Goal: Information Seeking & Learning: Learn about a topic

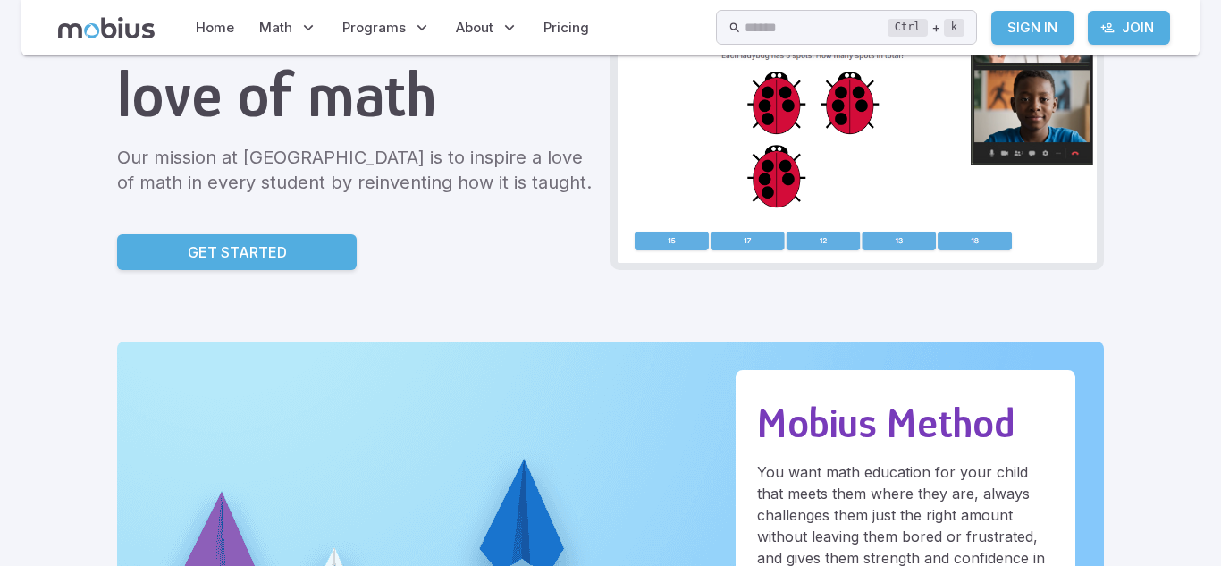
scroll to position [215, 0]
click at [255, 241] on p "Get Started" at bounding box center [237, 251] width 99 height 21
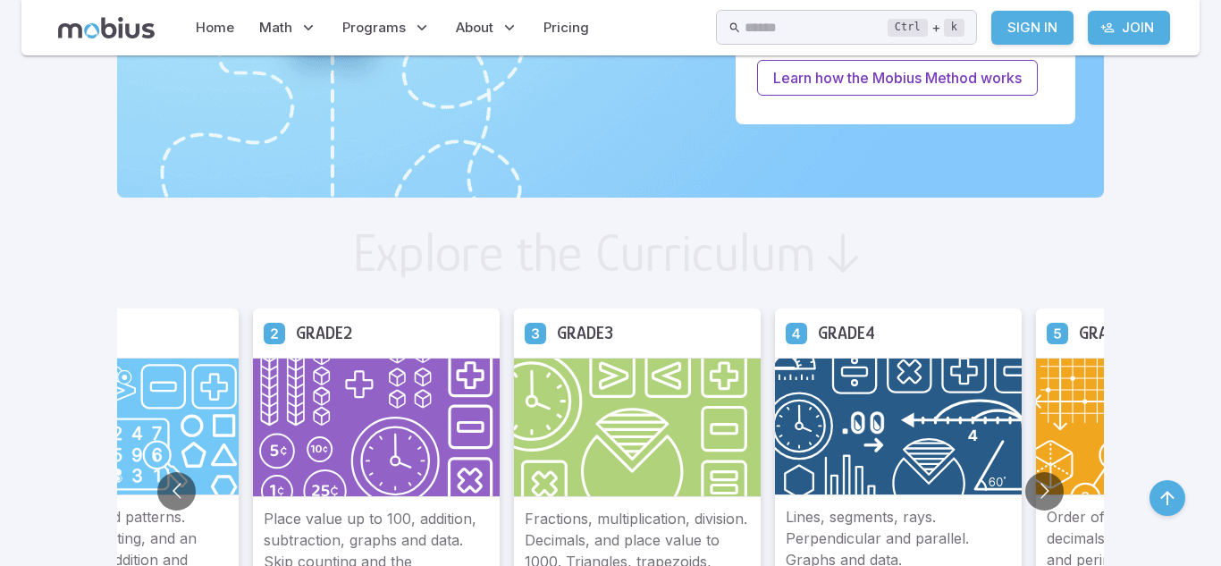
scroll to position [858, 0]
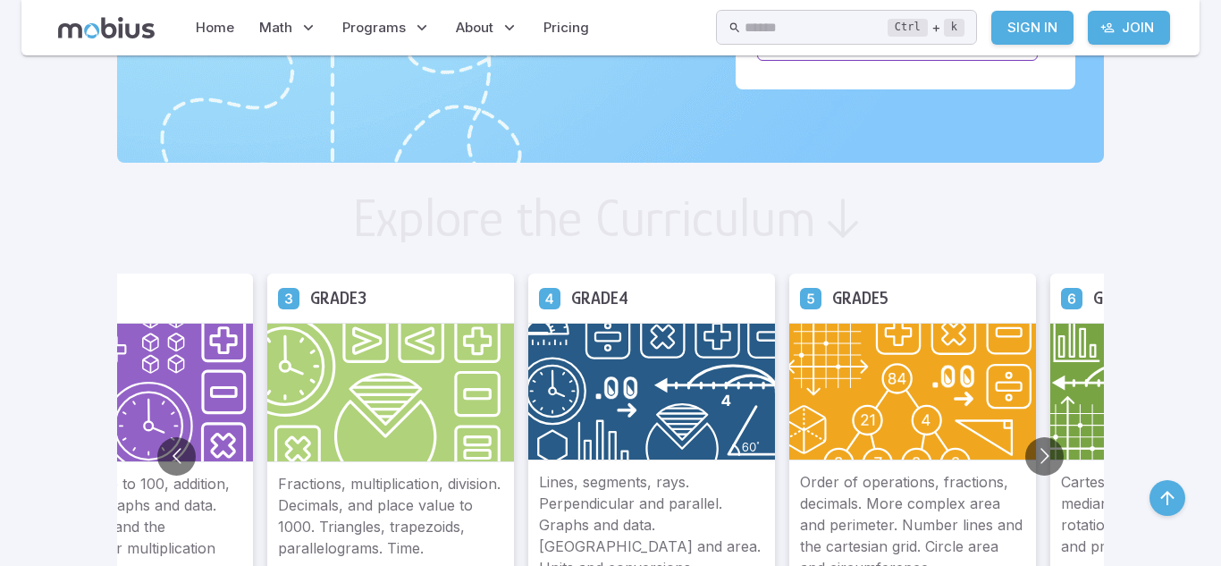
click at [594, 409] on img at bounding box center [651, 392] width 247 height 138
click at [645, 485] on p "Lines, segments, rays. Perpendicular and parallel. Graphs and data. [GEOGRAPHIC…" at bounding box center [651, 524] width 225 height 107
click at [727, 370] on img at bounding box center [651, 392] width 247 height 138
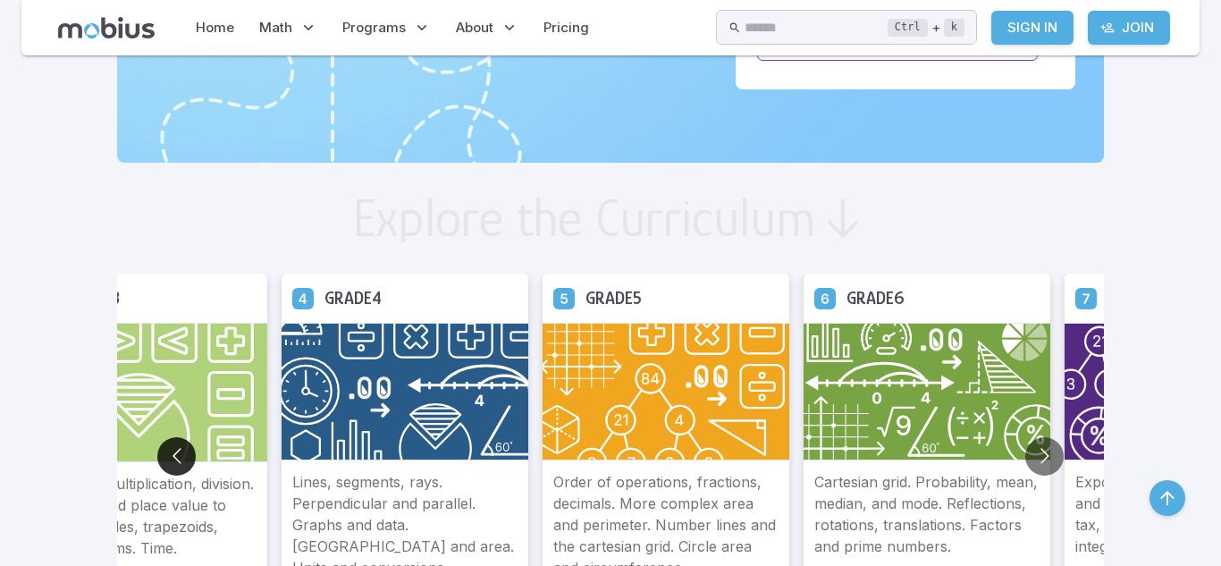
click at [166, 465] on button "Go to previous slide" at bounding box center [176, 456] width 38 height 38
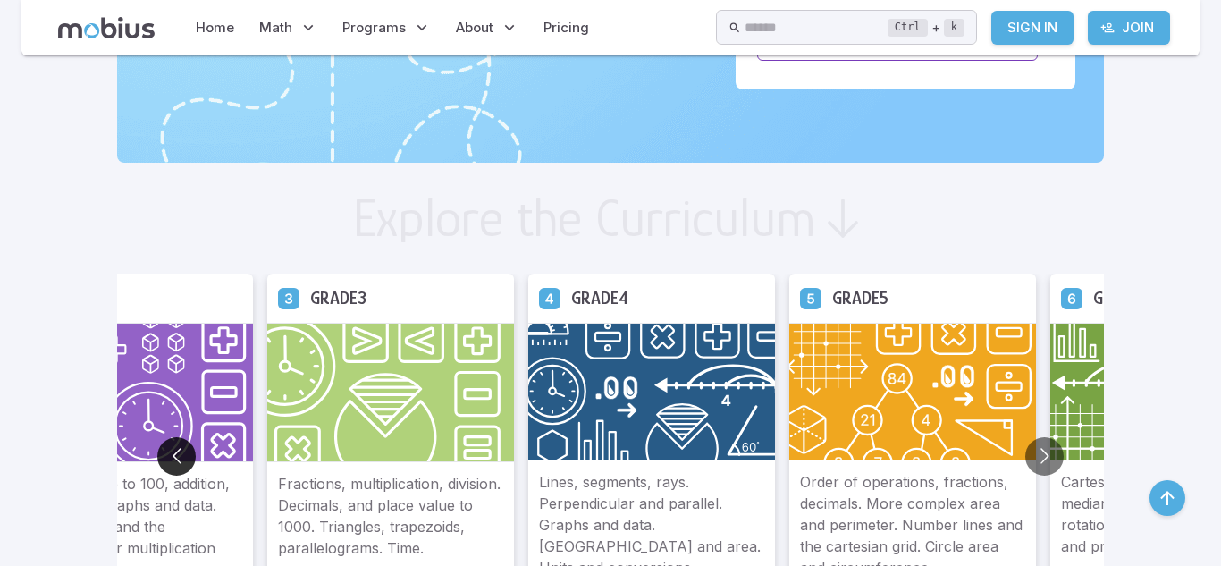
click at [166, 465] on button "Go to previous slide" at bounding box center [176, 456] width 38 height 38
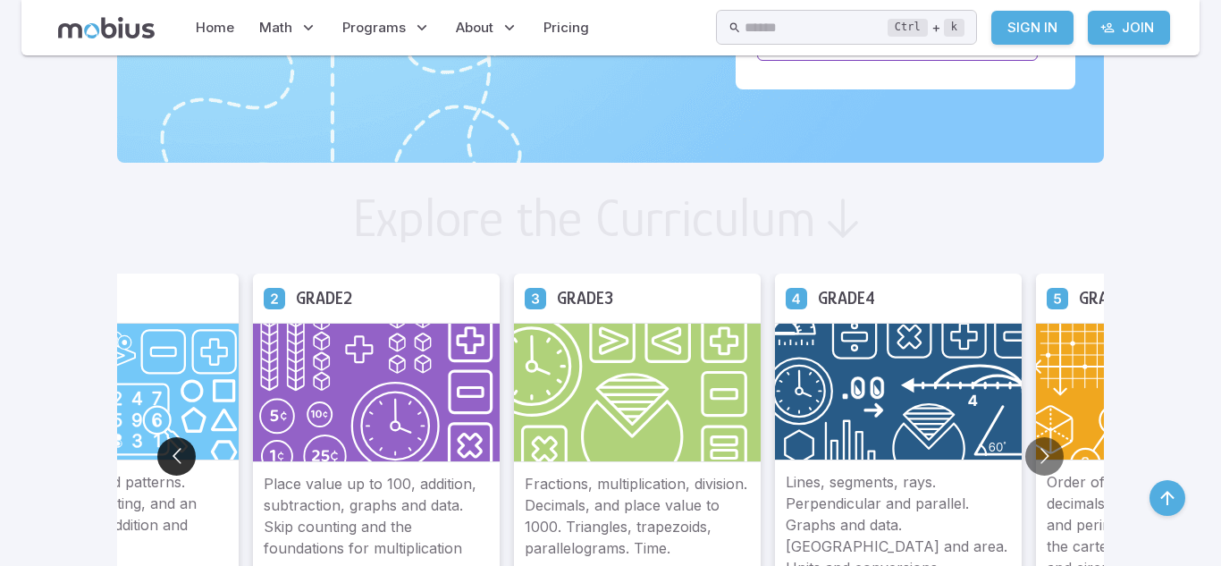
click at [166, 465] on button "Go to previous slide" at bounding box center [176, 456] width 38 height 38
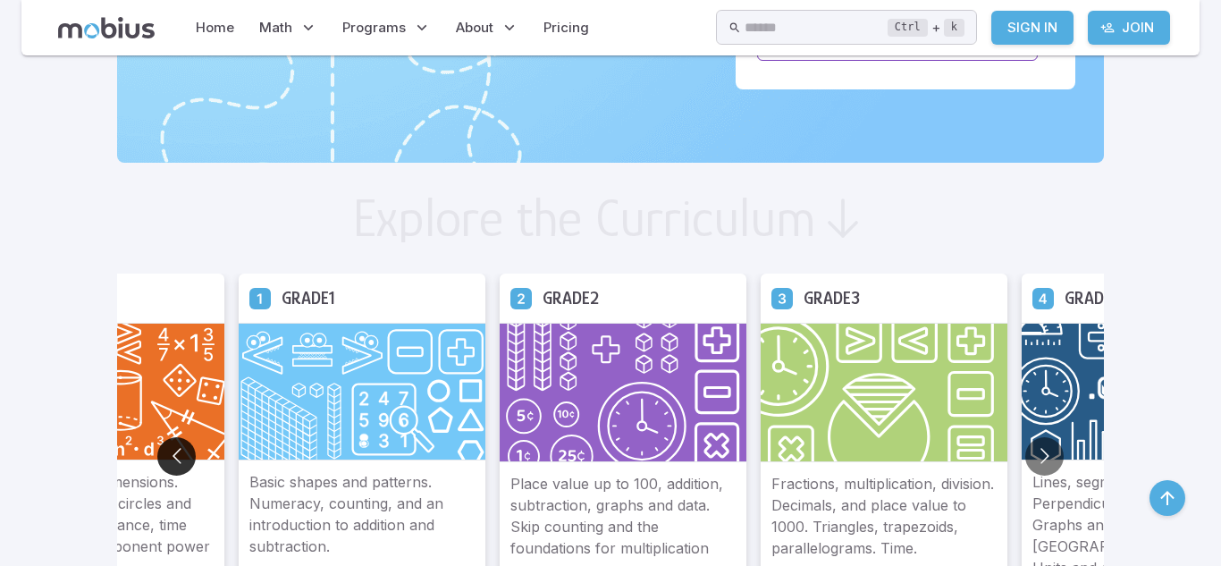
click at [173, 450] on button "Go to previous slide" at bounding box center [176, 456] width 38 height 38
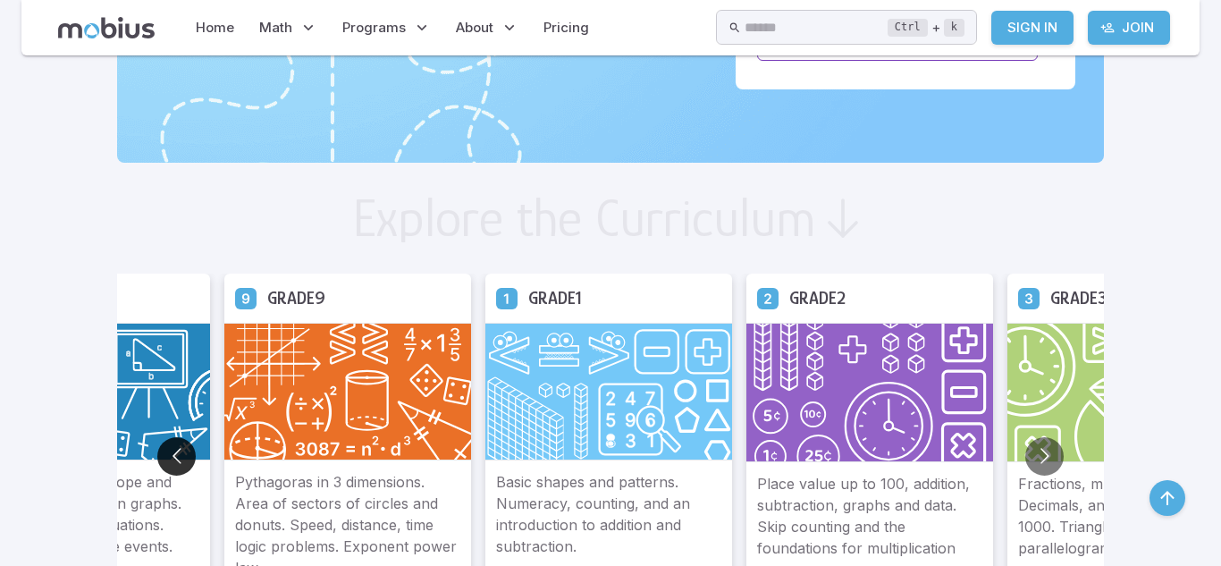
click at [173, 450] on button "Go to previous slide" at bounding box center [176, 456] width 38 height 38
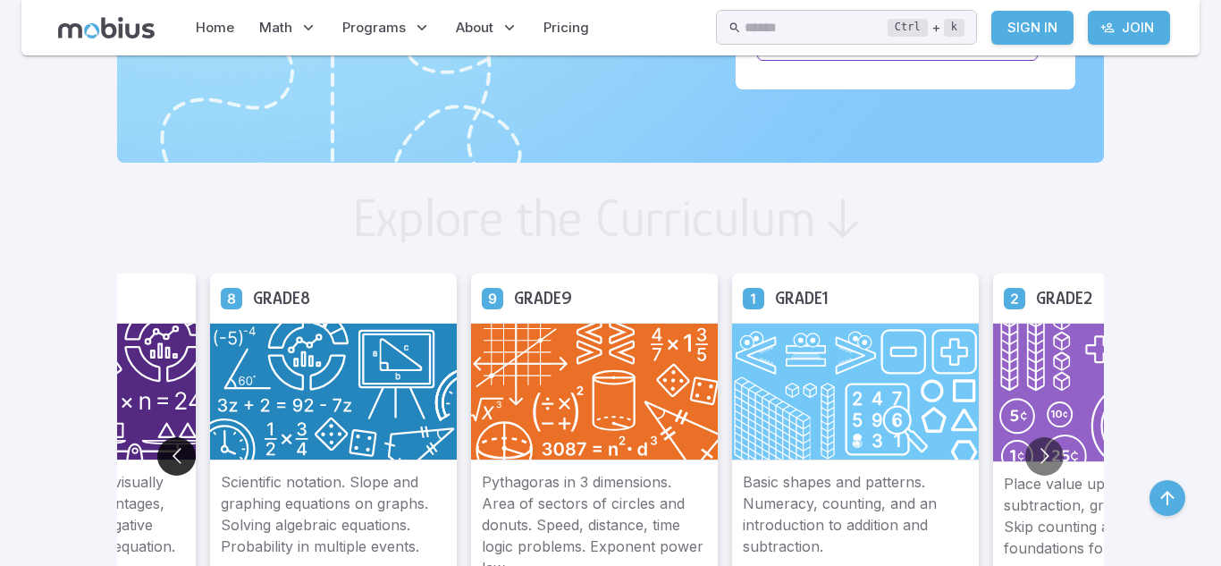
click at [173, 450] on button "Go to previous slide" at bounding box center [176, 456] width 38 height 38
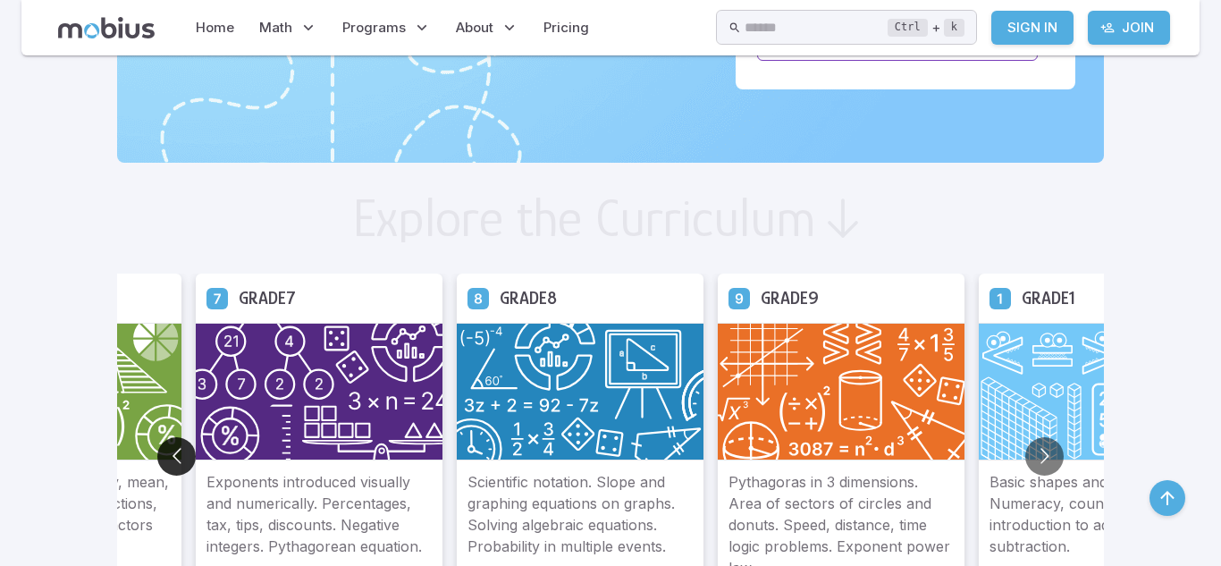
click at [173, 450] on button "Go to previous slide" at bounding box center [176, 456] width 38 height 38
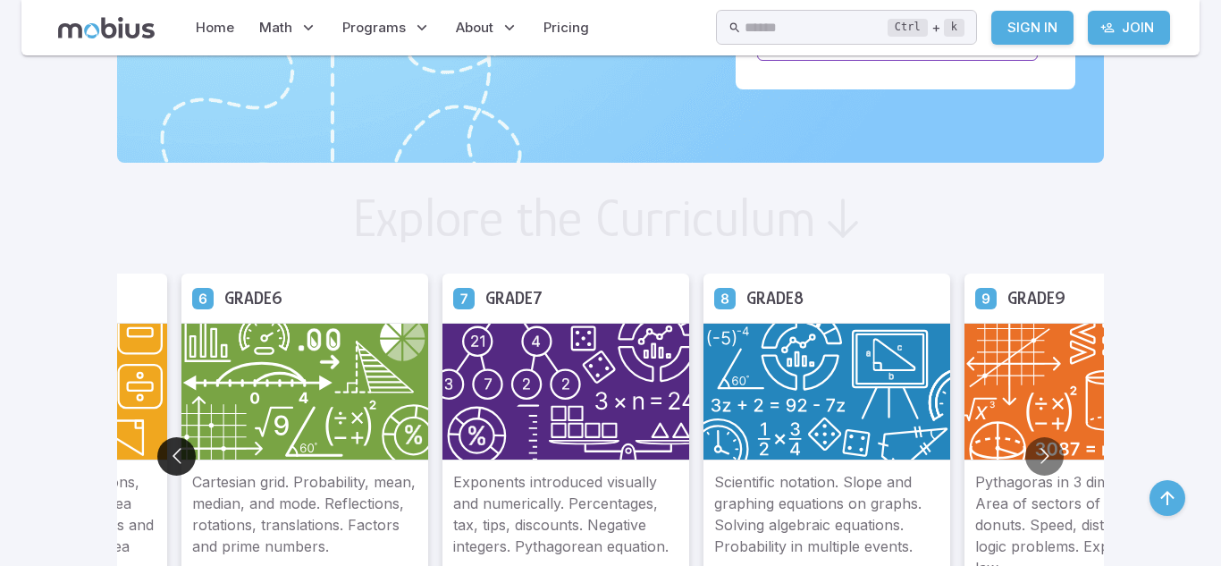
click at [173, 450] on button "Go to previous slide" at bounding box center [176, 456] width 38 height 38
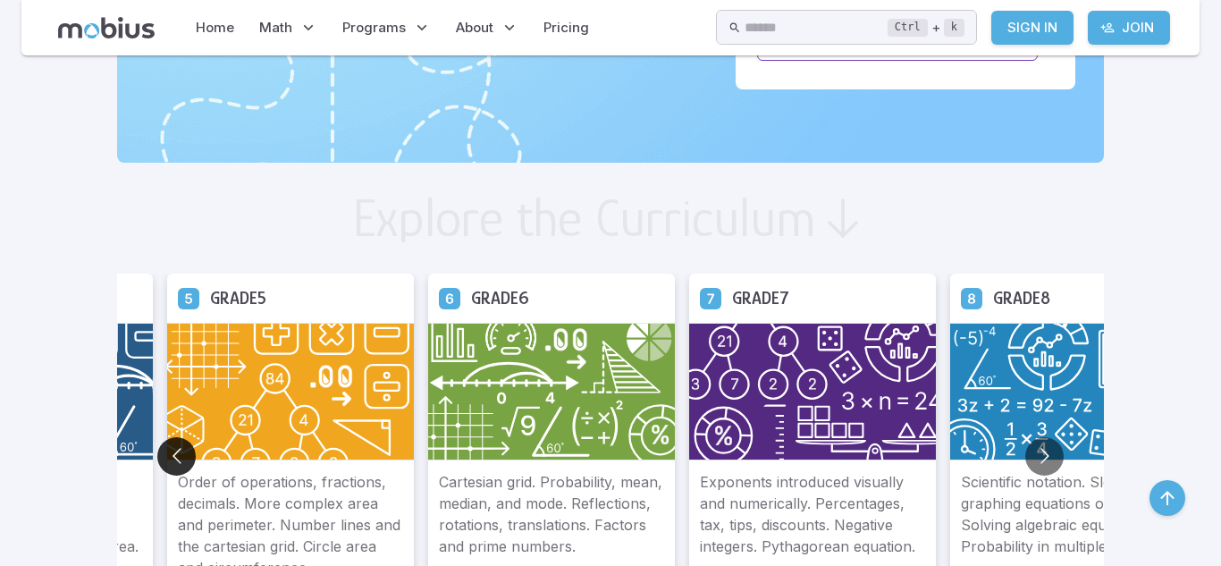
click at [173, 450] on button "Go to previous slide" at bounding box center [176, 456] width 38 height 38
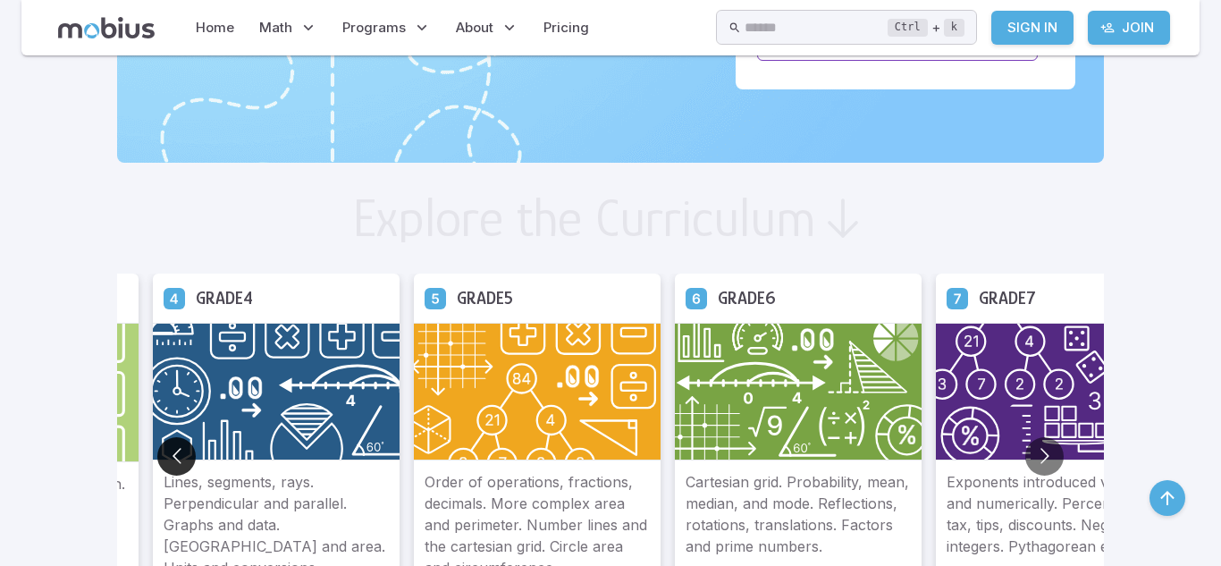
click at [173, 450] on button "Go to previous slide" at bounding box center [176, 456] width 38 height 38
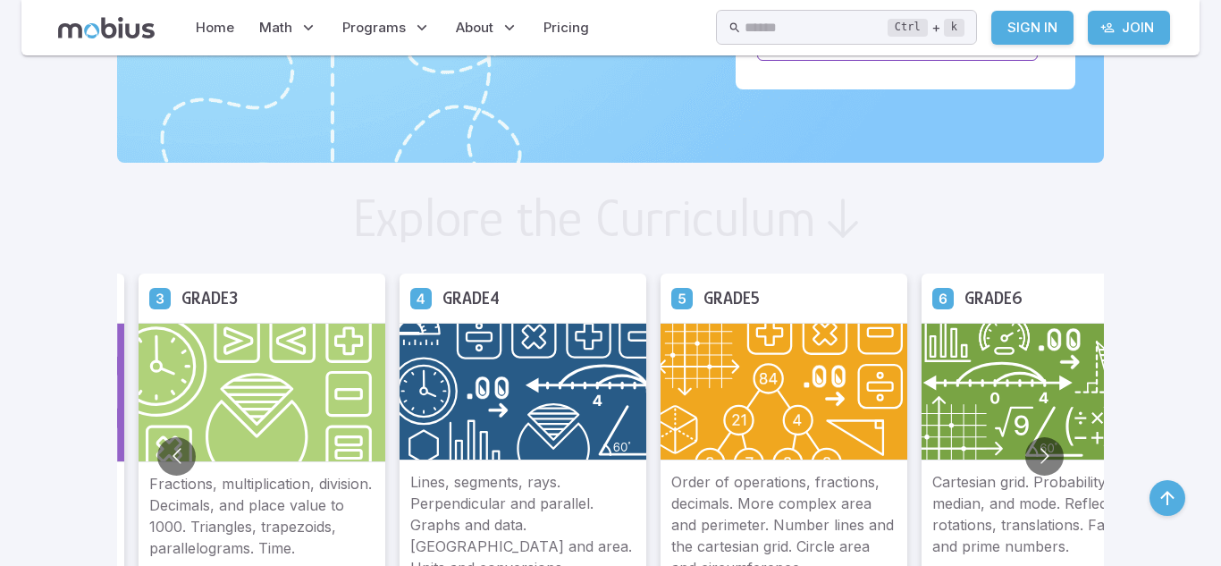
click at [258, 323] on img at bounding box center [262, 392] width 247 height 139
click at [268, 350] on img at bounding box center [262, 392] width 247 height 139
click at [348, 404] on img at bounding box center [262, 392] width 247 height 139
click at [335, 402] on img at bounding box center [262, 392] width 247 height 139
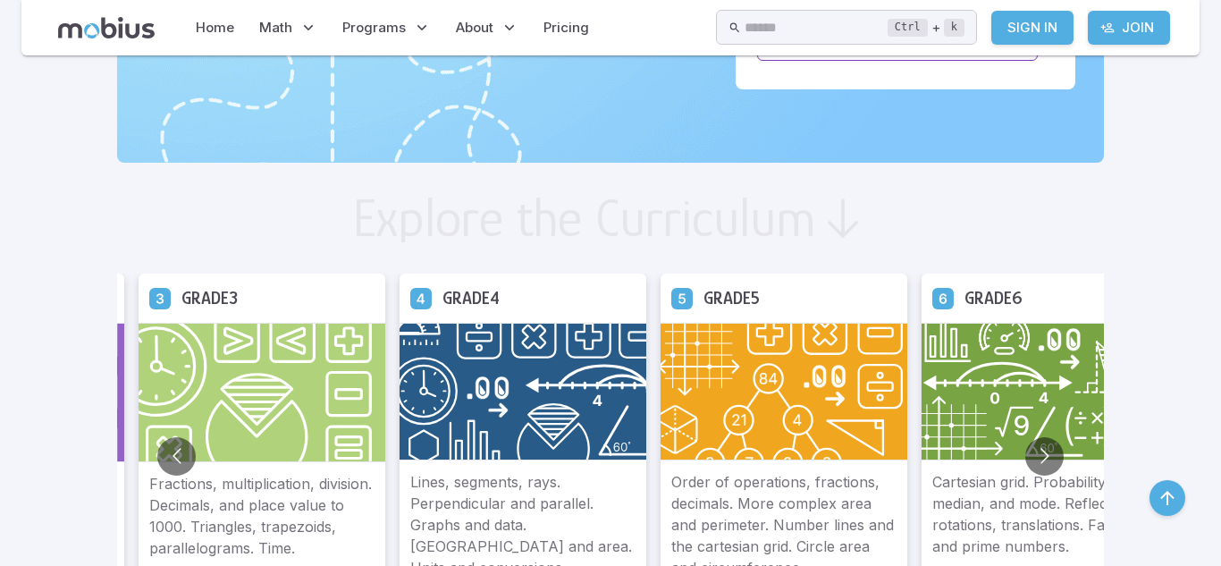
click at [248, 284] on div "Grade 3" at bounding box center [262, 298] width 247 height 49
click at [202, 295] on h5 "Grade 3" at bounding box center [209, 298] width 56 height 28
drag, startPoint x: 190, startPoint y: 297, endPoint x: 240, endPoint y: 458, distance: 168.5
click at [240, 458] on div "Grade 3 Fractions, multiplication, division. Decimals, and place value to 1000.…" at bounding box center [262, 449] width 247 height 351
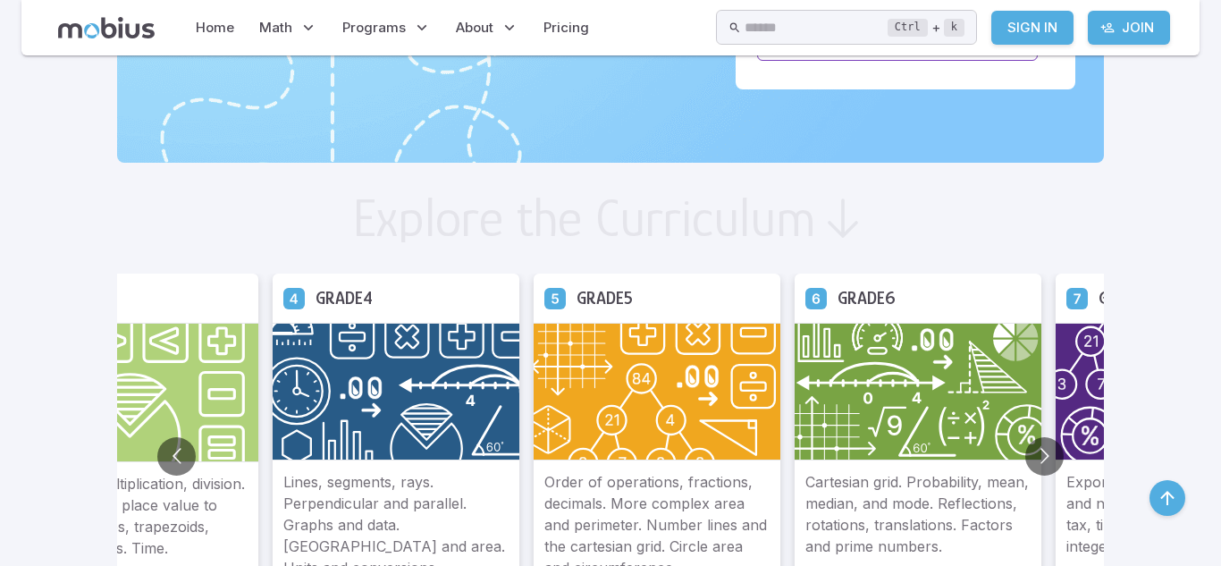
click at [247, 396] on img at bounding box center [135, 392] width 247 height 139
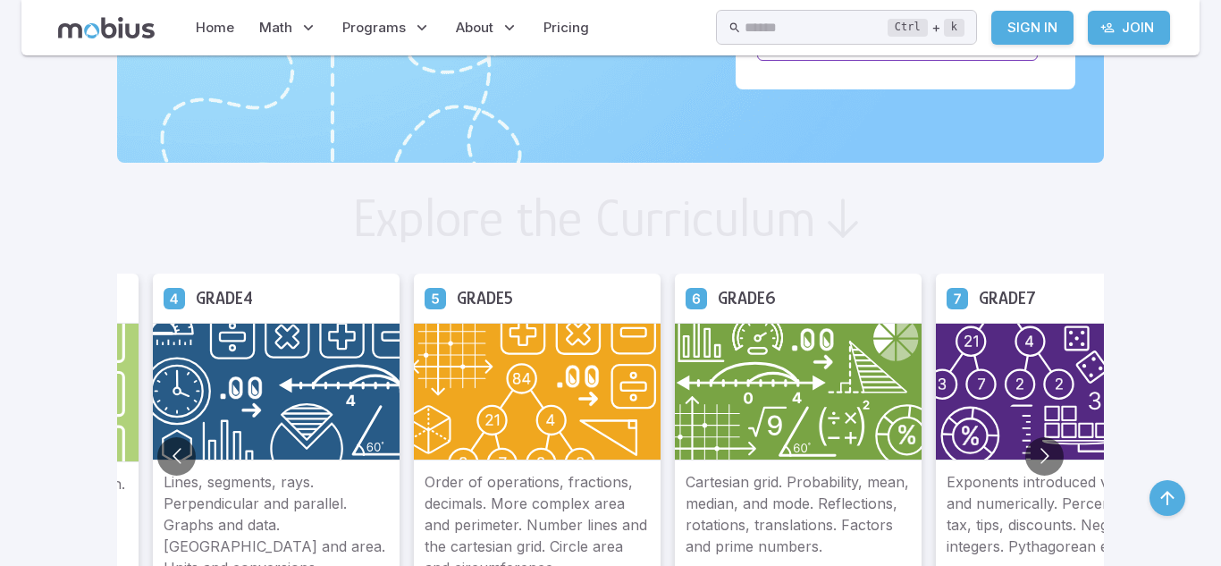
click at [730, 395] on img at bounding box center [798, 392] width 247 height 138
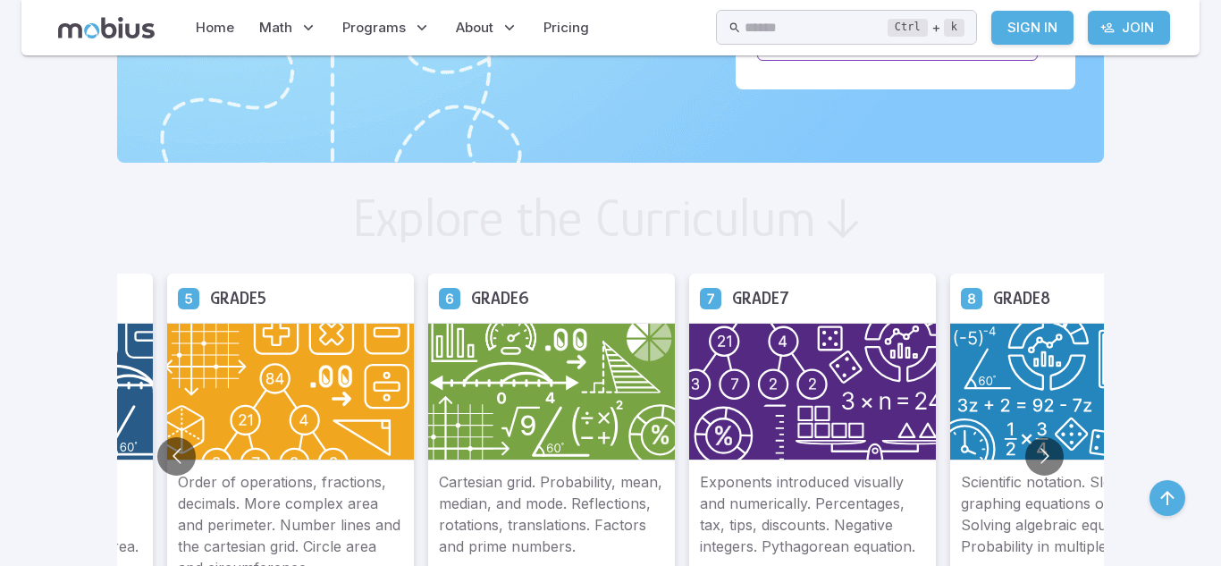
click at [1163, 498] on icon "button" at bounding box center [1167, 497] width 21 height 21
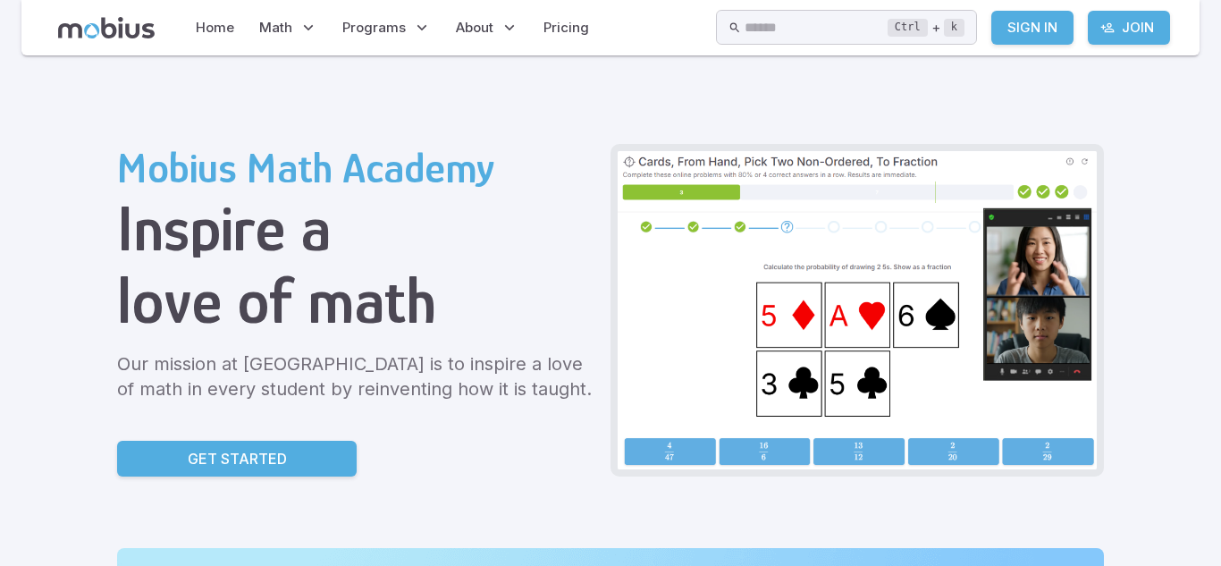
scroll to position [0, 0]
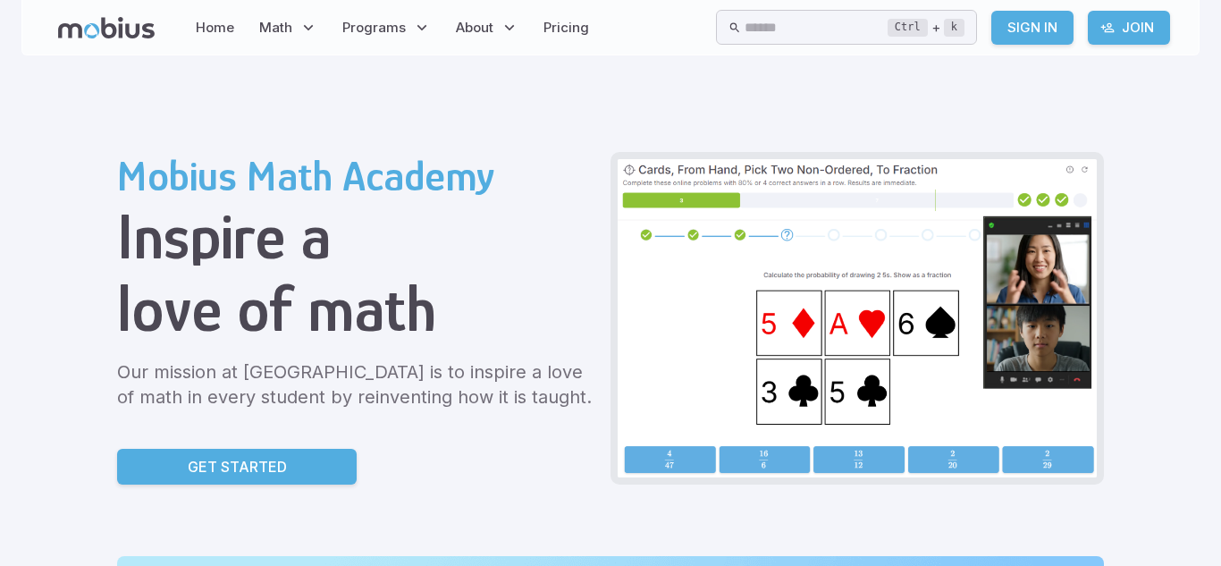
click at [811, 430] on img at bounding box center [857, 318] width 479 height 318
click at [812, 347] on img at bounding box center [857, 318] width 479 height 318
click at [249, 443] on div "Mobius Math Academy Inspire a love of math Our mission at Mobius Math Academy i…" at bounding box center [356, 318] width 479 height 333
click at [252, 454] on link "Get Started" at bounding box center [237, 467] width 240 height 36
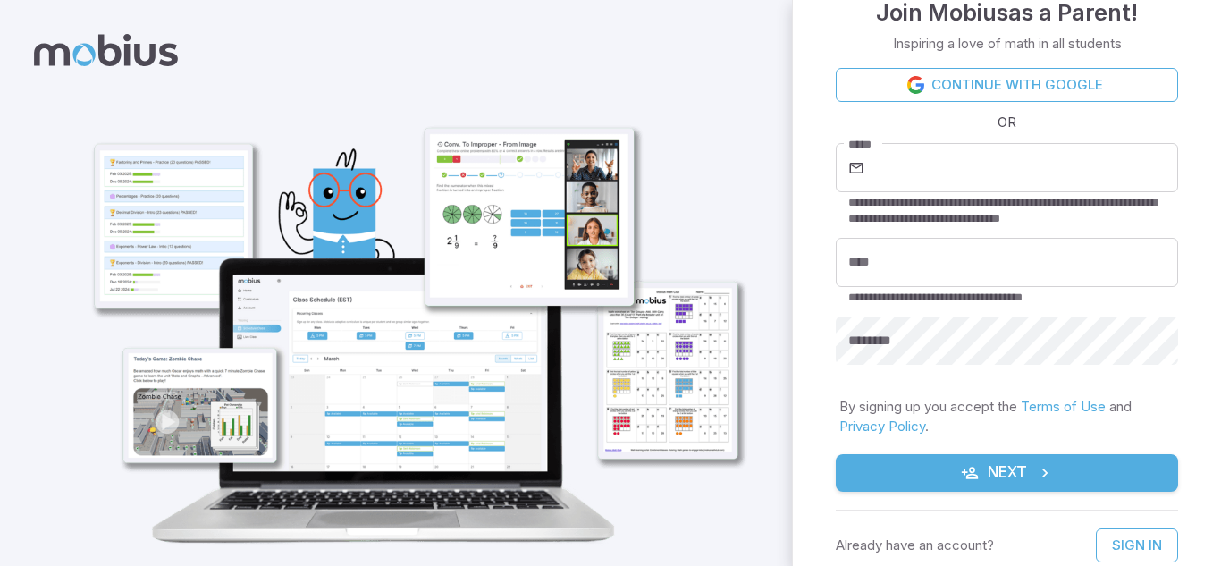
scroll to position [55, 0]
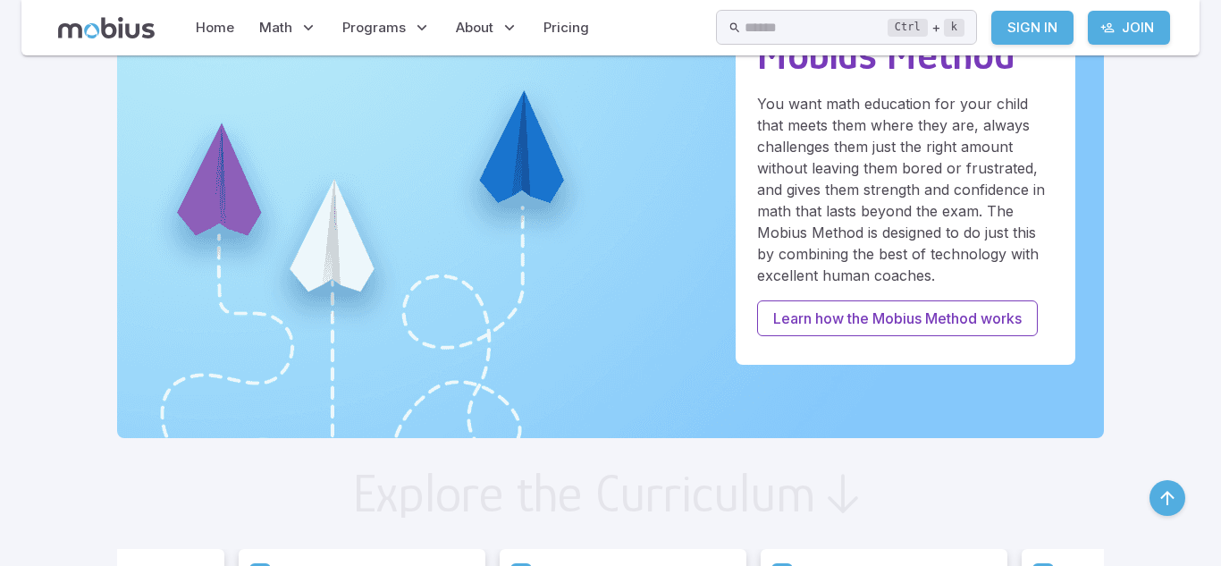
scroll to position [577, 0]
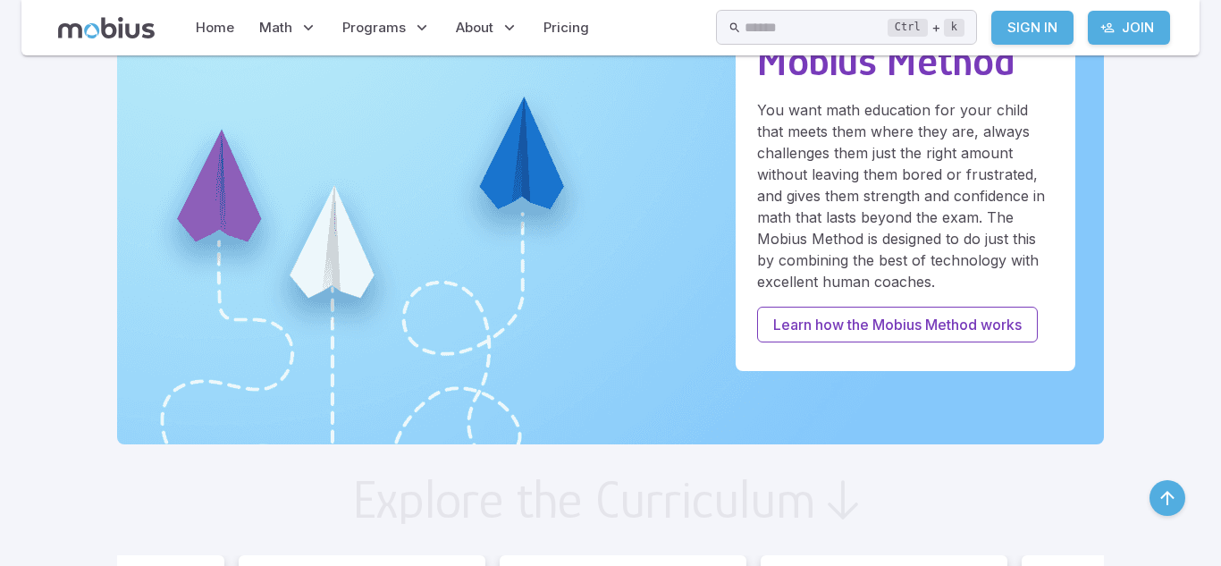
click at [219, 164] on img at bounding box center [610, 211] width 987 height 465
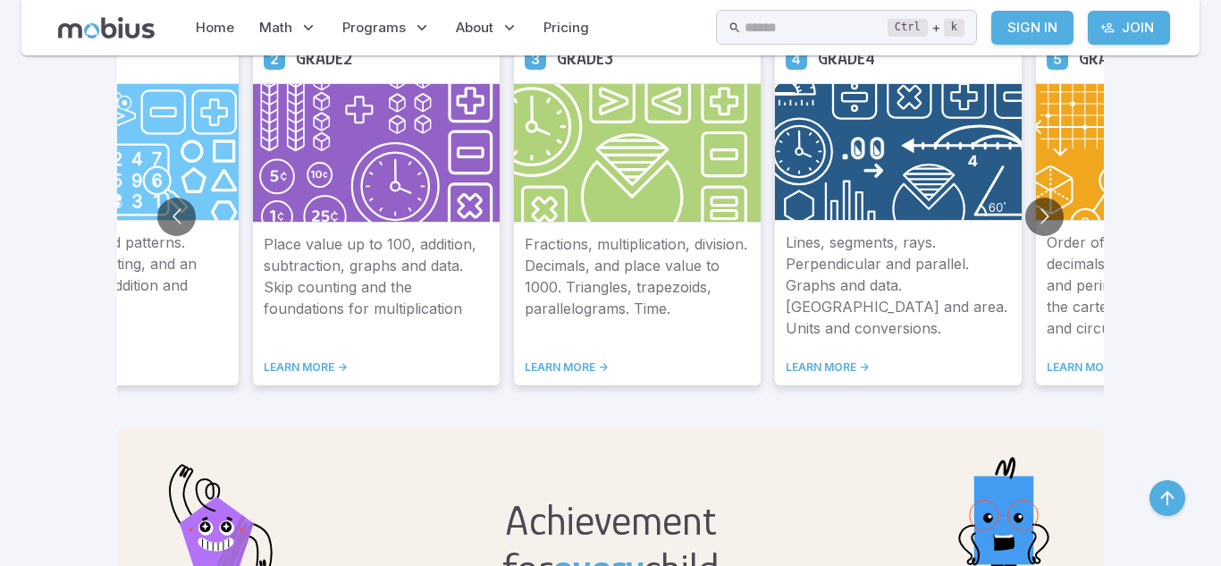
scroll to position [1112, 0]
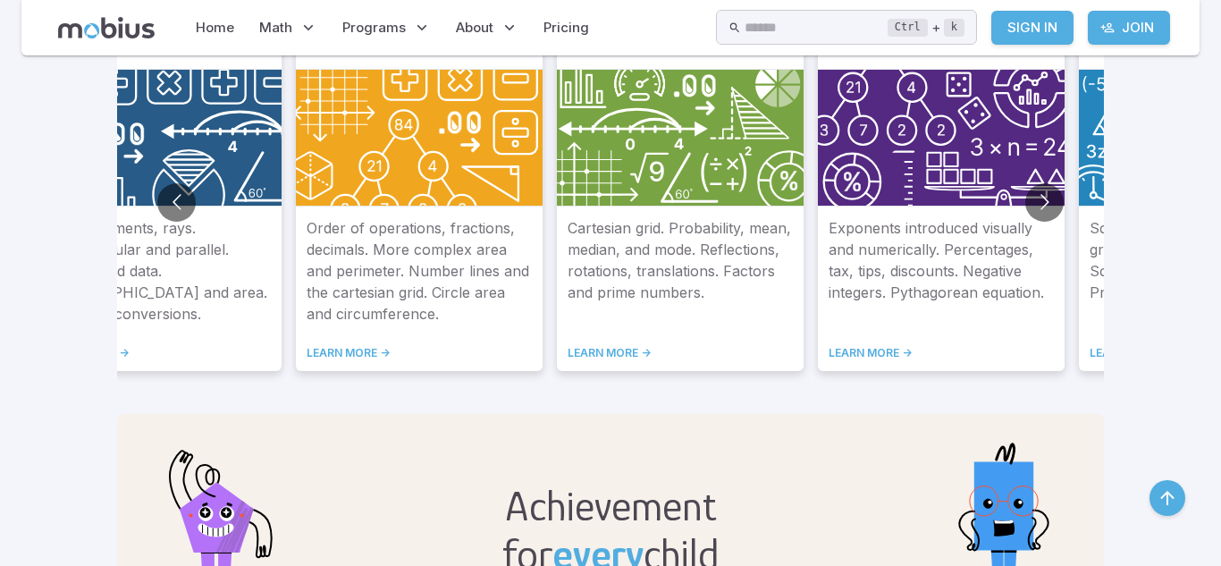
click at [1169, 514] on button "button" at bounding box center [1168, 498] width 36 height 36
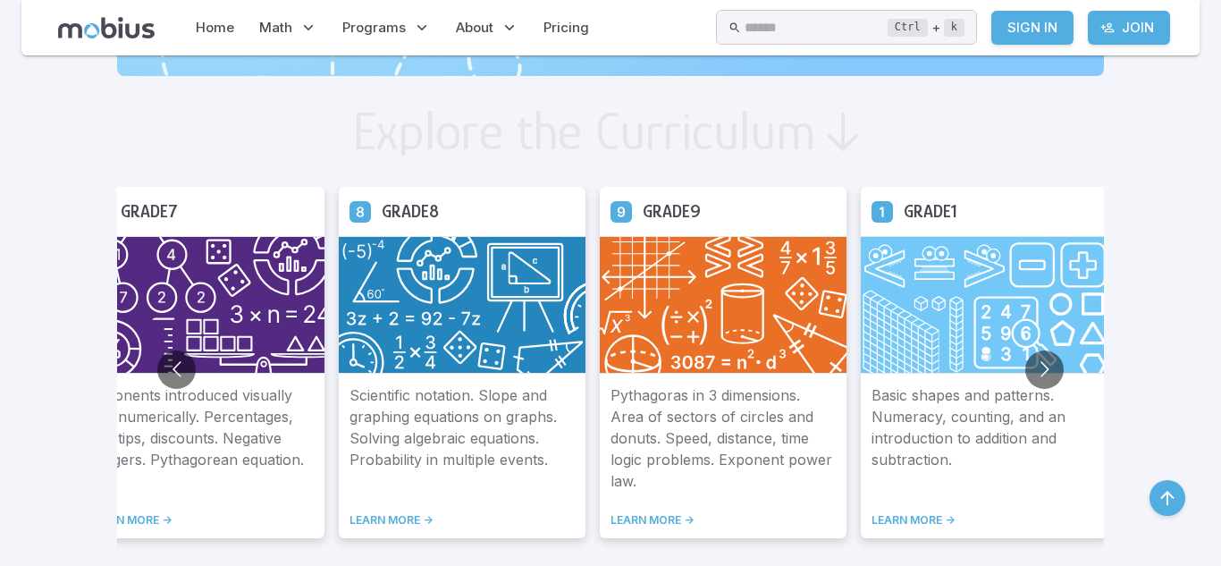
scroll to position [958, 0]
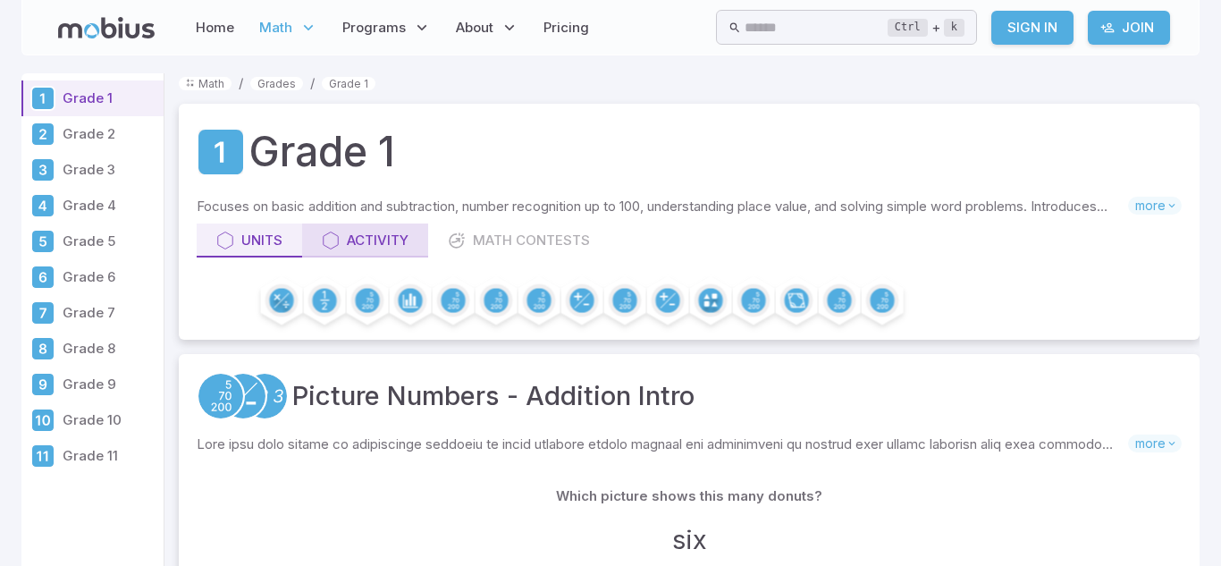
click at [326, 239] on icon at bounding box center [331, 241] width 18 height 18
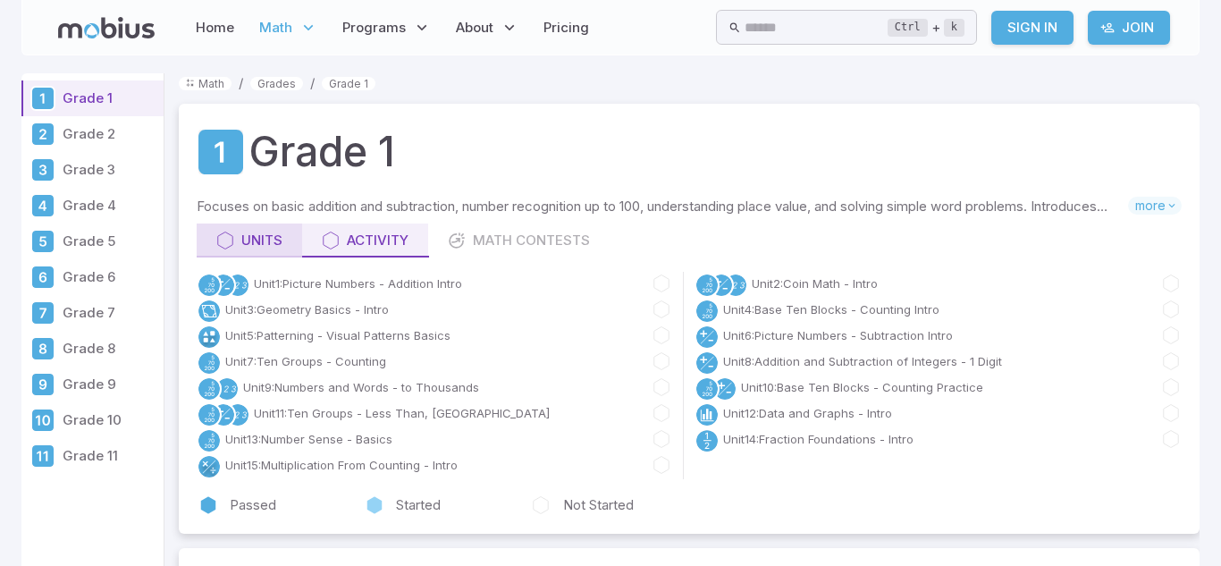
click at [274, 238] on div "Units" at bounding box center [249, 241] width 66 height 20
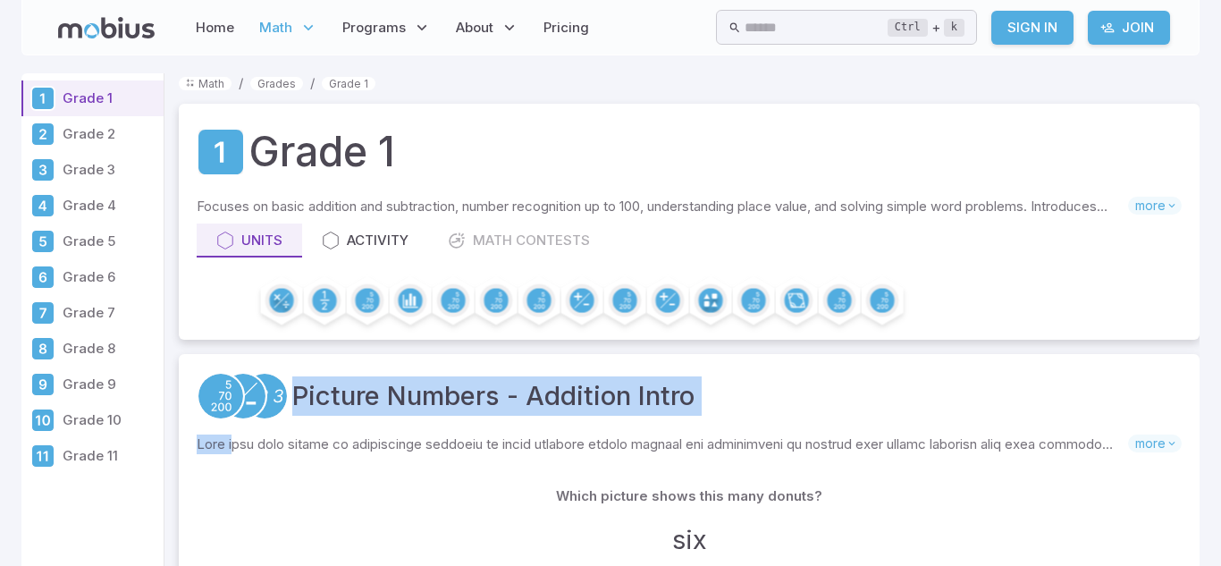
drag, startPoint x: 234, startPoint y: 429, endPoint x: 545, endPoint y: 131, distance: 431.2
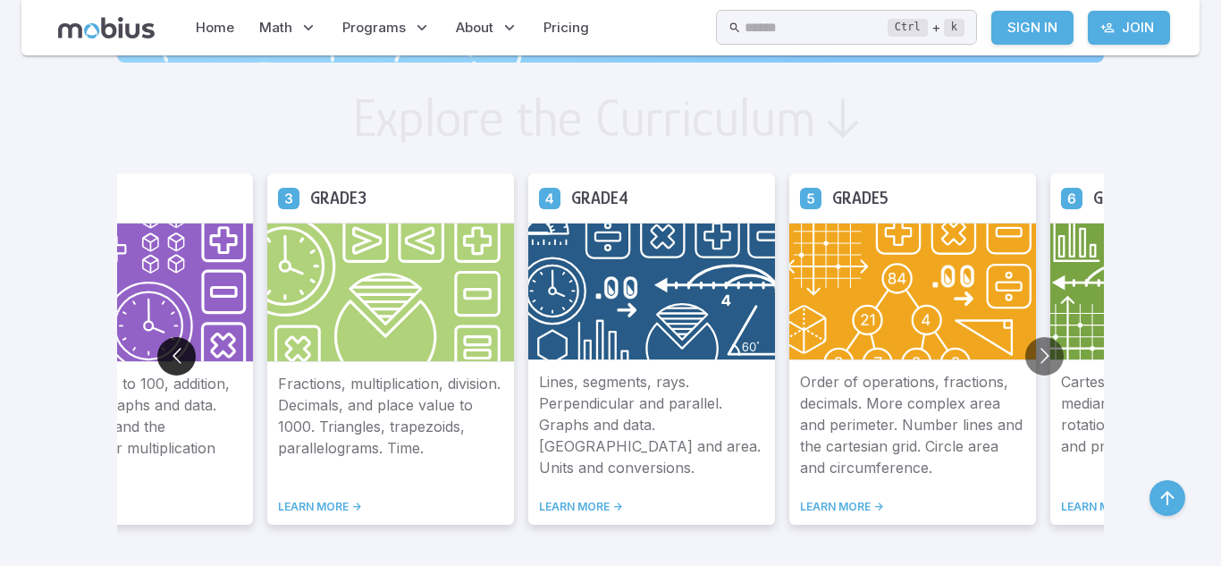
click at [173, 353] on button "Go to previous slide" at bounding box center [176, 356] width 38 height 38
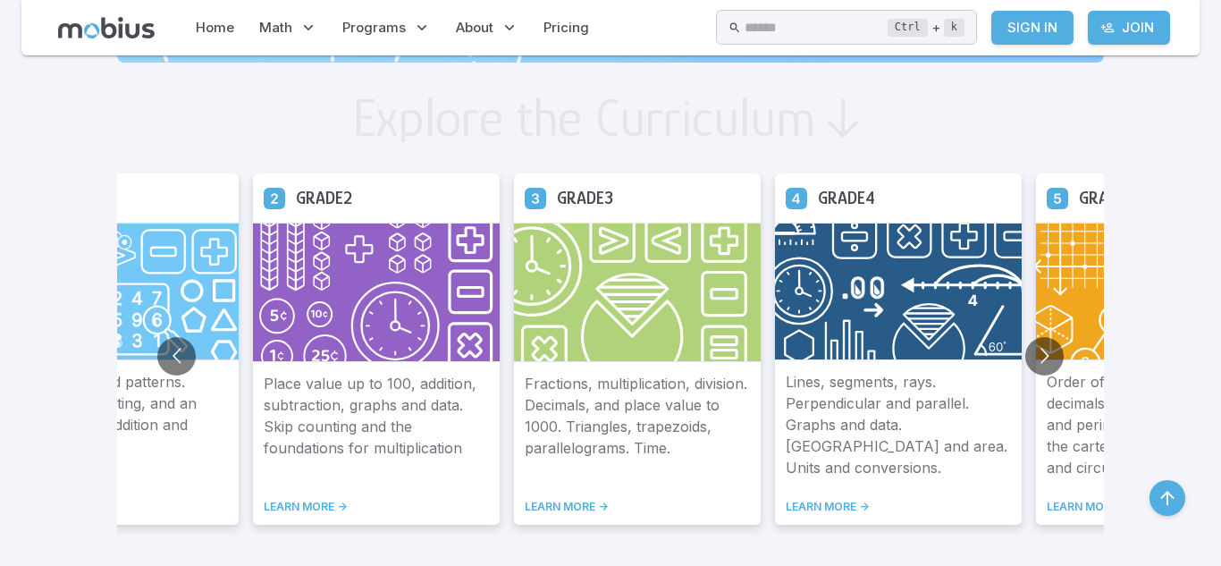
click at [219, 316] on img at bounding box center [115, 292] width 247 height 138
click at [184, 357] on button "Go to previous slide" at bounding box center [176, 356] width 38 height 38
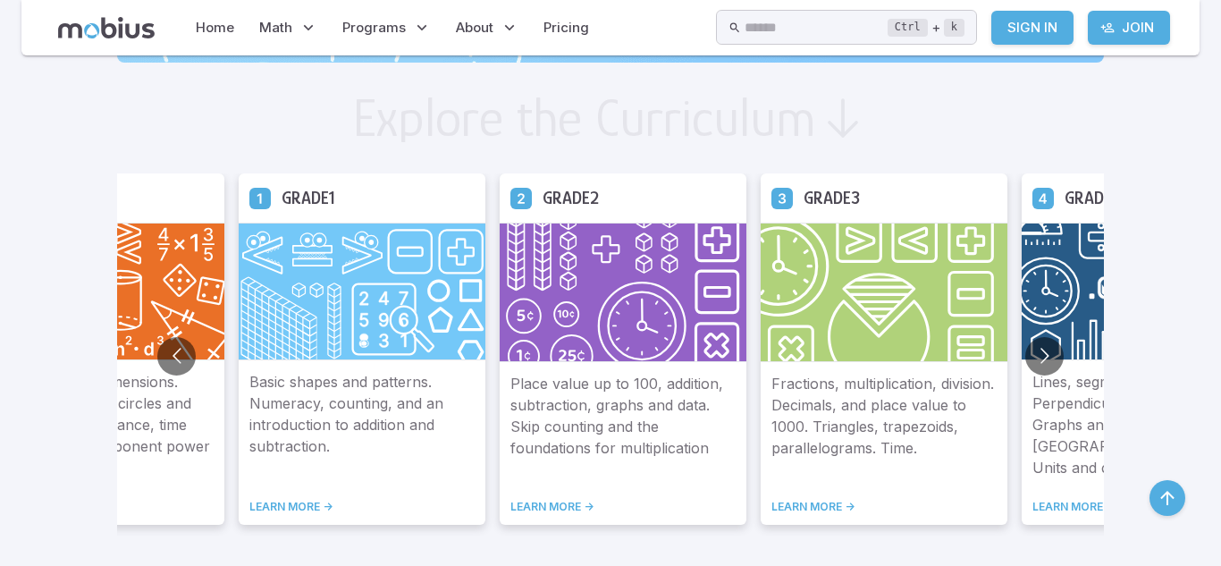
click at [276, 506] on link "LEARN MORE ->" at bounding box center [361, 507] width 225 height 14
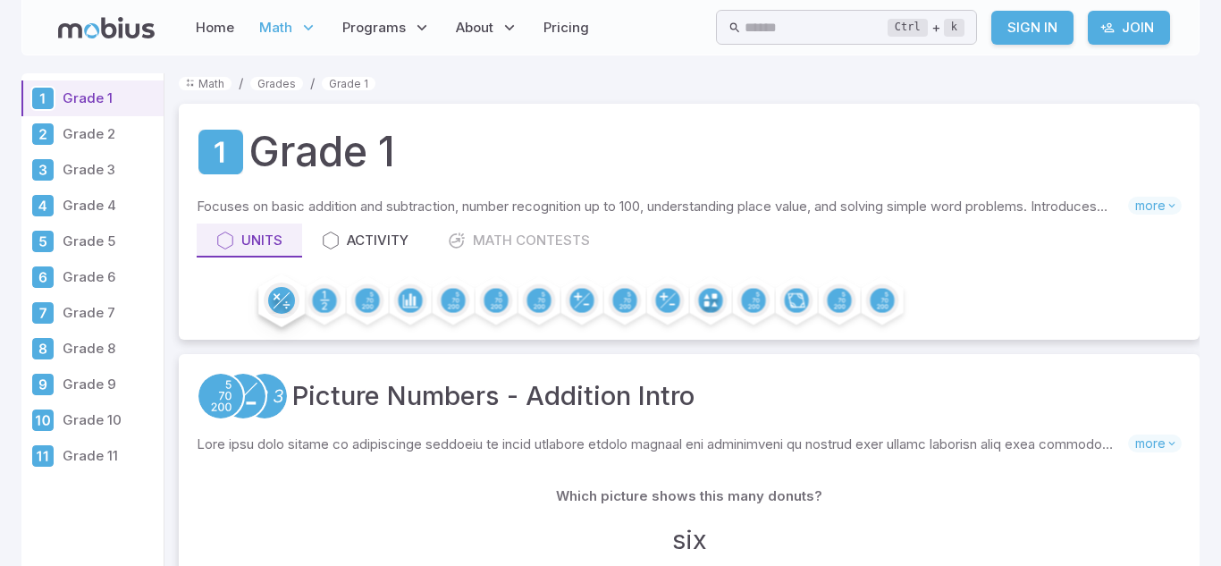
click at [294, 305] on icon at bounding box center [281, 300] width 27 height 27
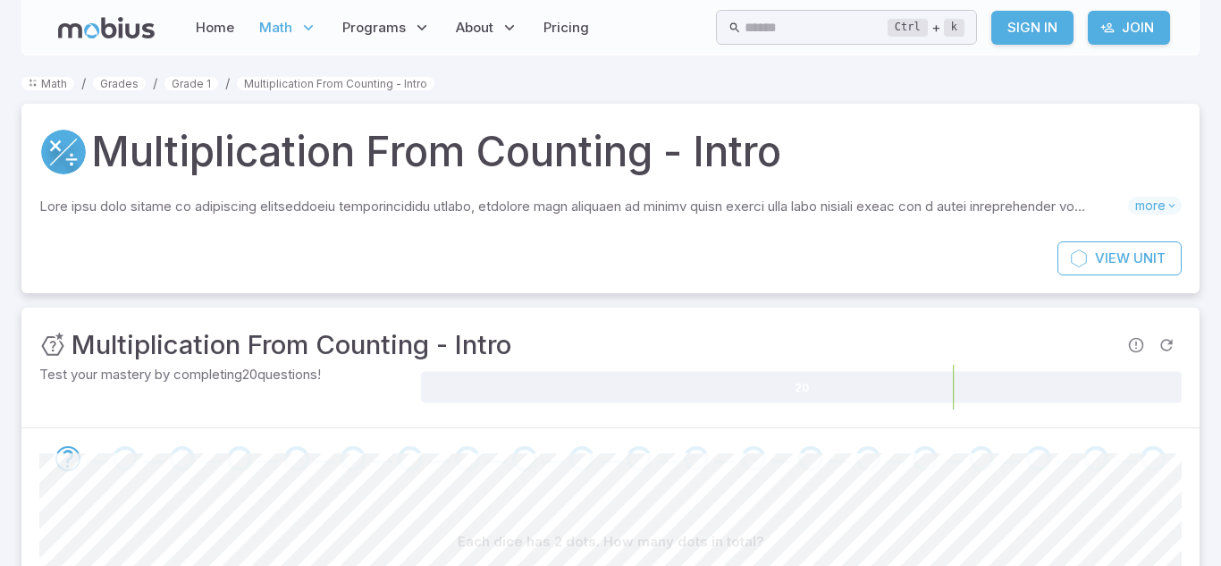
click at [59, 449] on icon "Go to the next question" at bounding box center [67, 458] width 21 height 21
click at [68, 452] on icon "Go to the next question" at bounding box center [67, 458] width 21 height 21
click at [1029, 479] on div at bounding box center [610, 458] width 1178 height 61
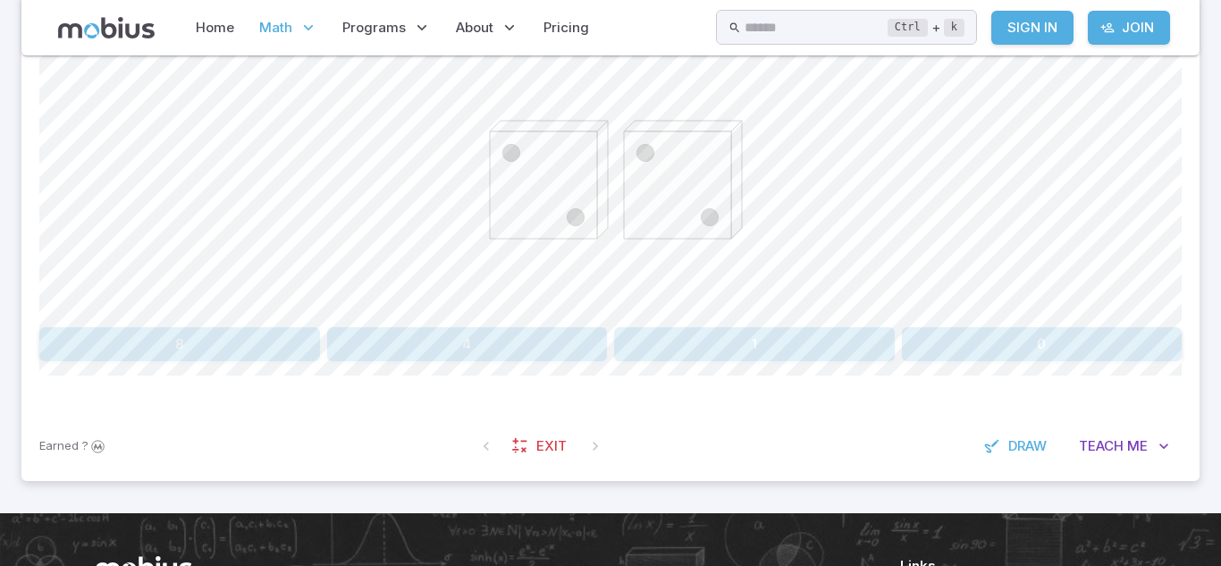
scroll to position [510, 0]
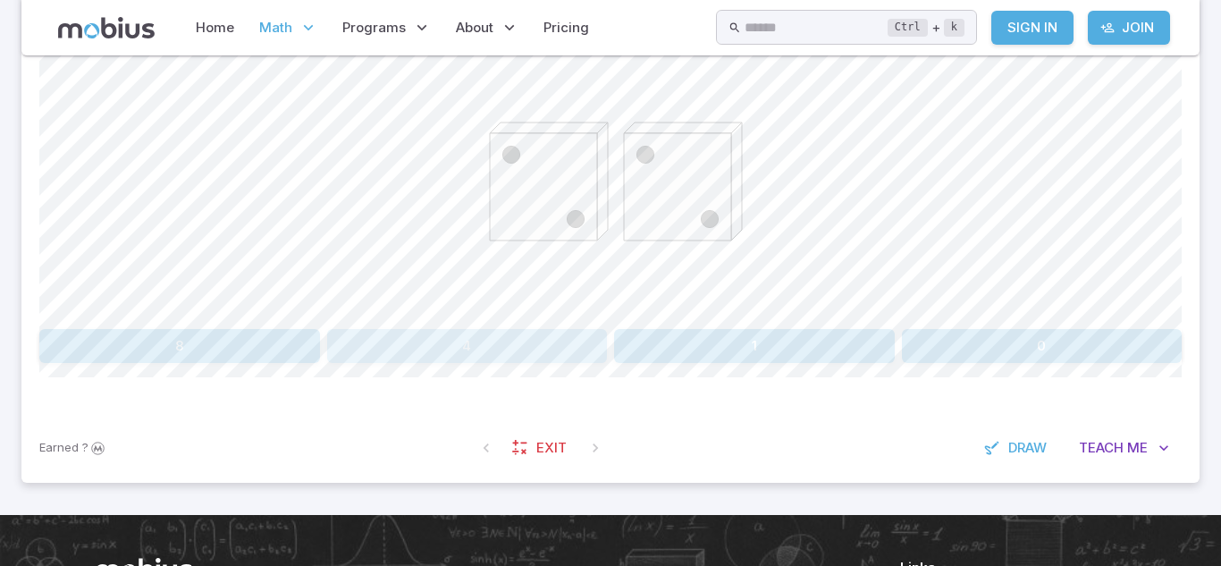
click at [533, 333] on button "4" at bounding box center [467, 346] width 281 height 34
click at [1051, 324] on div "Each dice has 1 dots. How many dots in total? 2 1 6 7 4" at bounding box center [610, 188] width 1143 height 349
click at [1039, 332] on button "4" at bounding box center [1070, 346] width 223 height 34
click at [269, 316] on div at bounding box center [610, 185] width 1143 height 274
click at [276, 326] on div "Each flower has 9 petals. How many petals in total? 16 14 18 20 22 21" at bounding box center [610, 188] width 1143 height 349
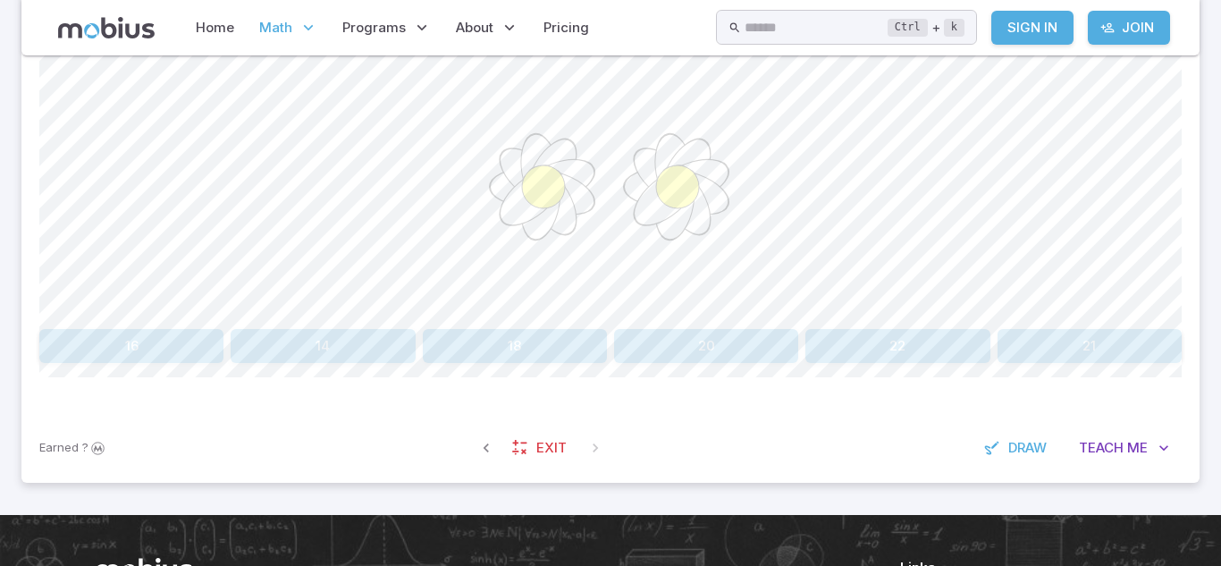
click at [284, 333] on button "14" at bounding box center [323, 346] width 184 height 34
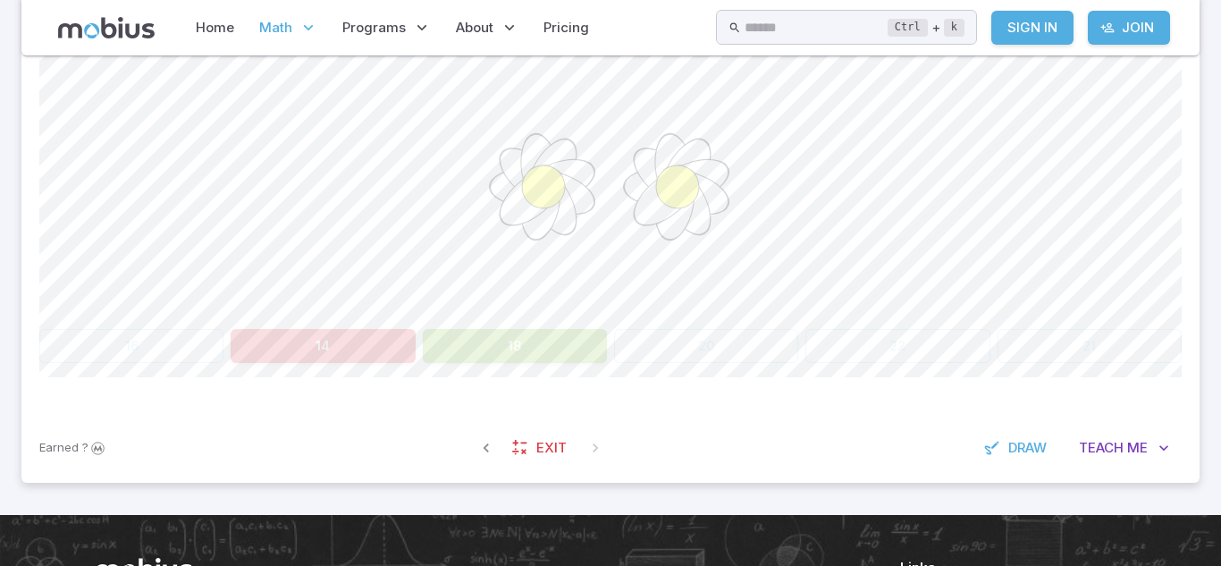
click at [534, 333] on button "18" at bounding box center [515, 346] width 184 height 34
click at [562, 347] on button "18" at bounding box center [515, 346] width 184 height 34
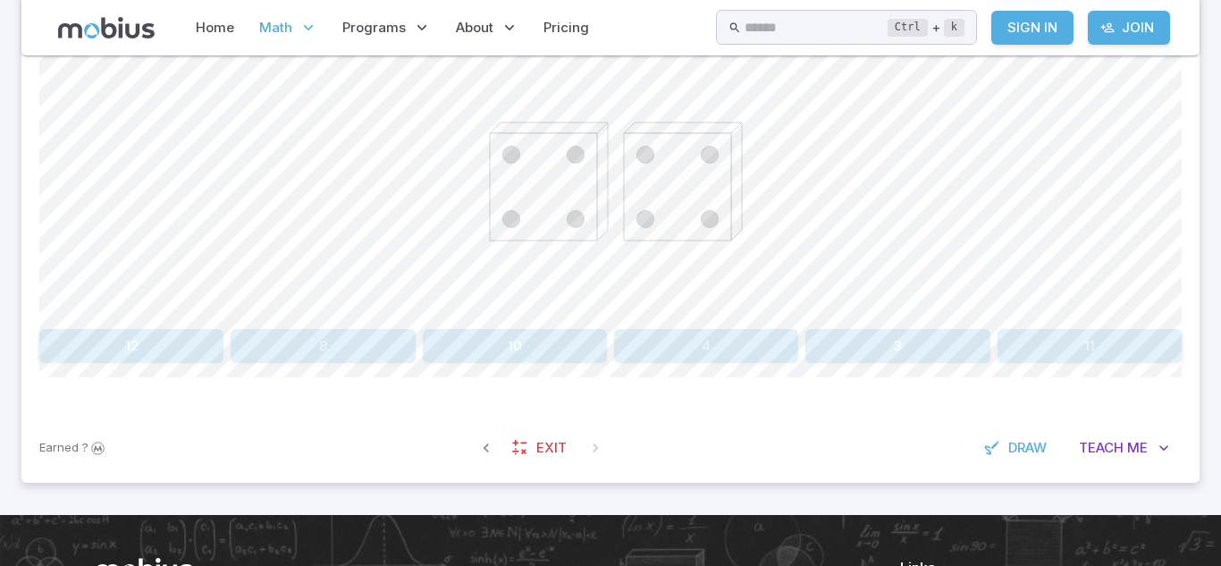
drag, startPoint x: 690, startPoint y: 347, endPoint x: 451, endPoint y: 149, distance: 310.6
click at [451, 149] on div "Each dice has 4 dots. How many dots in total? 12 8 10 4 3 11" at bounding box center [610, 188] width 1143 height 349
click at [392, 333] on button "8" at bounding box center [323, 346] width 184 height 34
click at [352, 370] on div "Each flower has 9 petals. How many petals in total? 20 22 13 14 18 Canvas actio…" at bounding box center [610, 196] width 1143 height 434
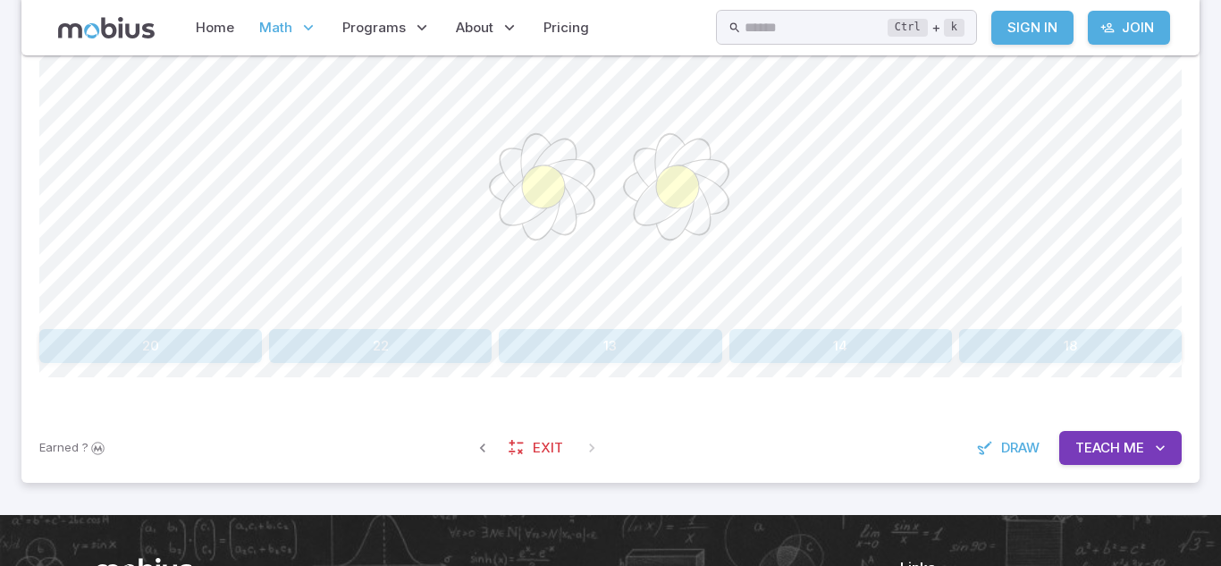
click at [437, 356] on button "22" at bounding box center [380, 346] width 223 height 34
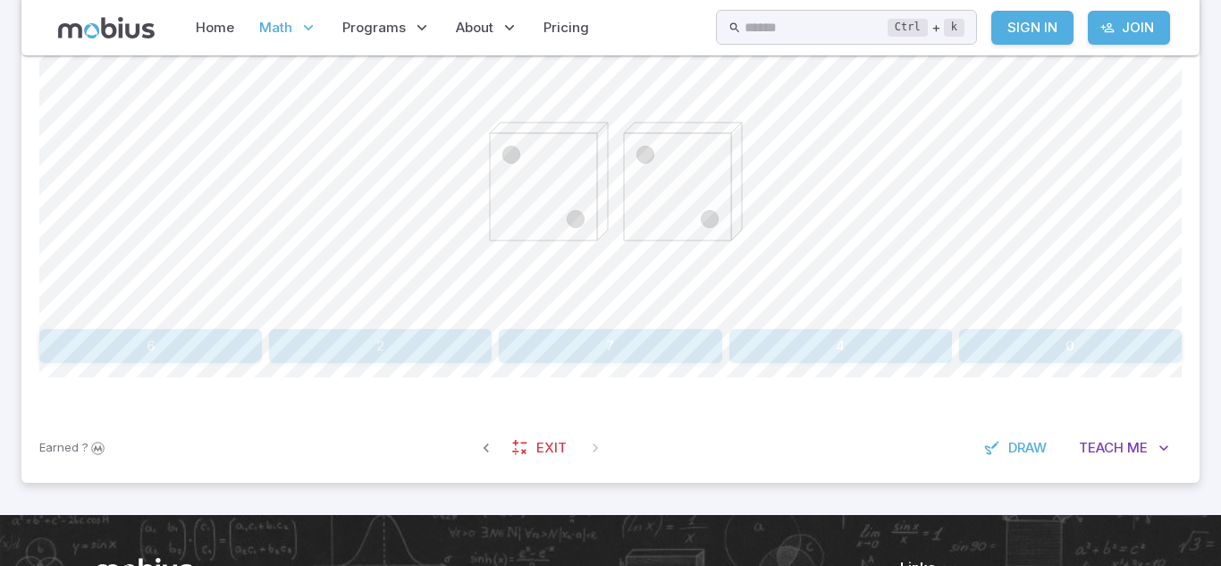
drag, startPoint x: 1063, startPoint y: 356, endPoint x: 627, endPoint y: 334, distance: 436.8
click at [627, 334] on div "6 2 7 4 0" at bounding box center [610, 346] width 1143 height 34
click at [800, 348] on button "4" at bounding box center [841, 346] width 223 height 34
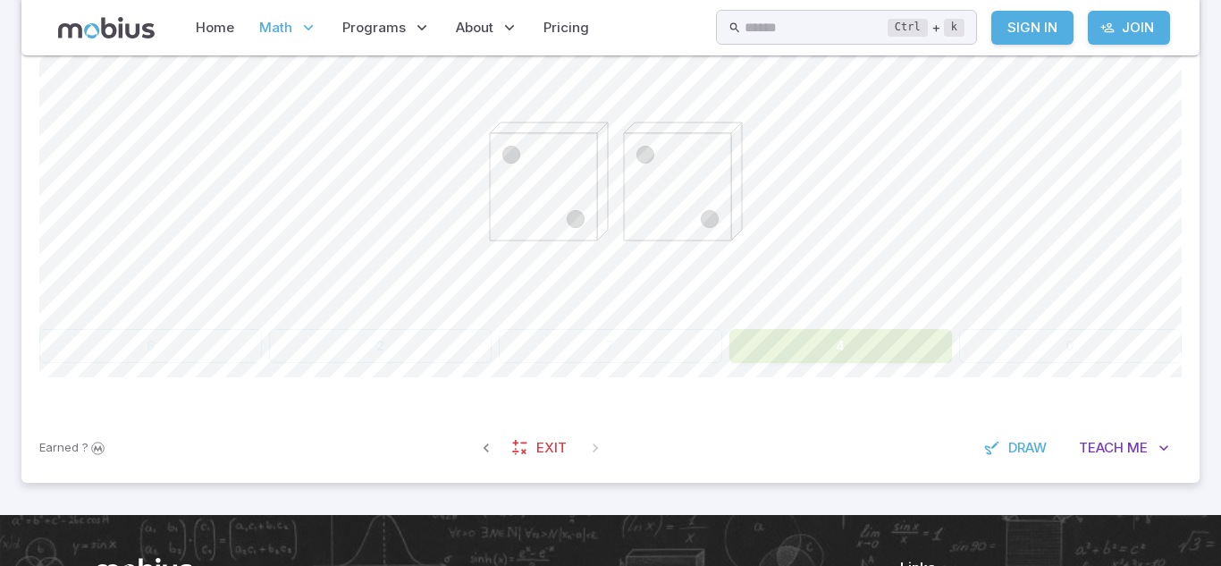
click at [814, 207] on div at bounding box center [610, 185] width 1143 height 274
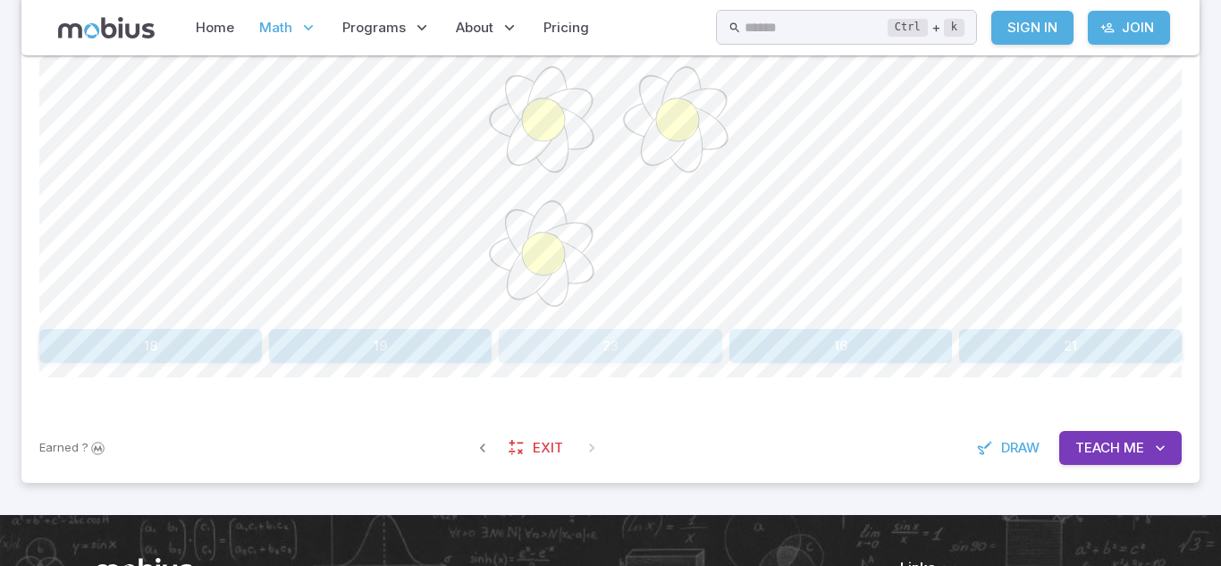
click at [603, 342] on button "23" at bounding box center [610, 346] width 223 height 34
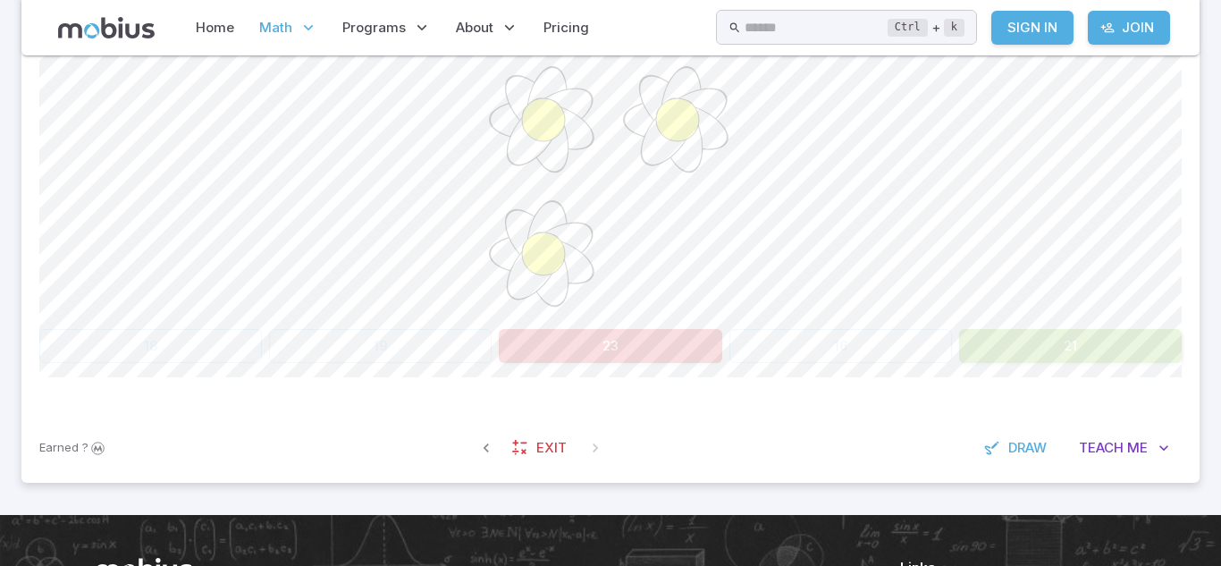
click at [968, 340] on button "21" at bounding box center [1070, 346] width 223 height 34
click at [1139, 493] on div "Math / Grades / Grade 1 / Multiplication From Counting - Intro Multiplication F…" at bounding box center [610, 30] width 1178 height 934
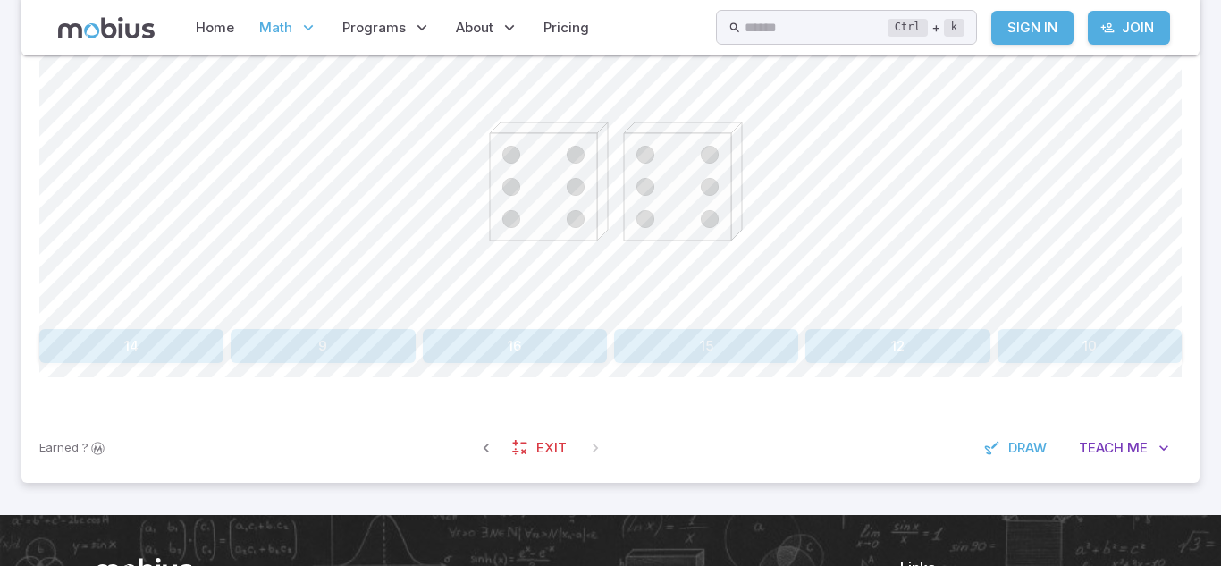
click at [870, 369] on div "Each dice has 6 dots. How many dots in total? 14 9 16 15 12 10 Canvas actions 1…" at bounding box center [610, 196] width 1143 height 434
click at [874, 341] on button "12" at bounding box center [898, 346] width 184 height 34
click at [586, 445] on span at bounding box center [595, 448] width 32 height 32
click at [222, 354] on button "4" at bounding box center [131, 346] width 184 height 34
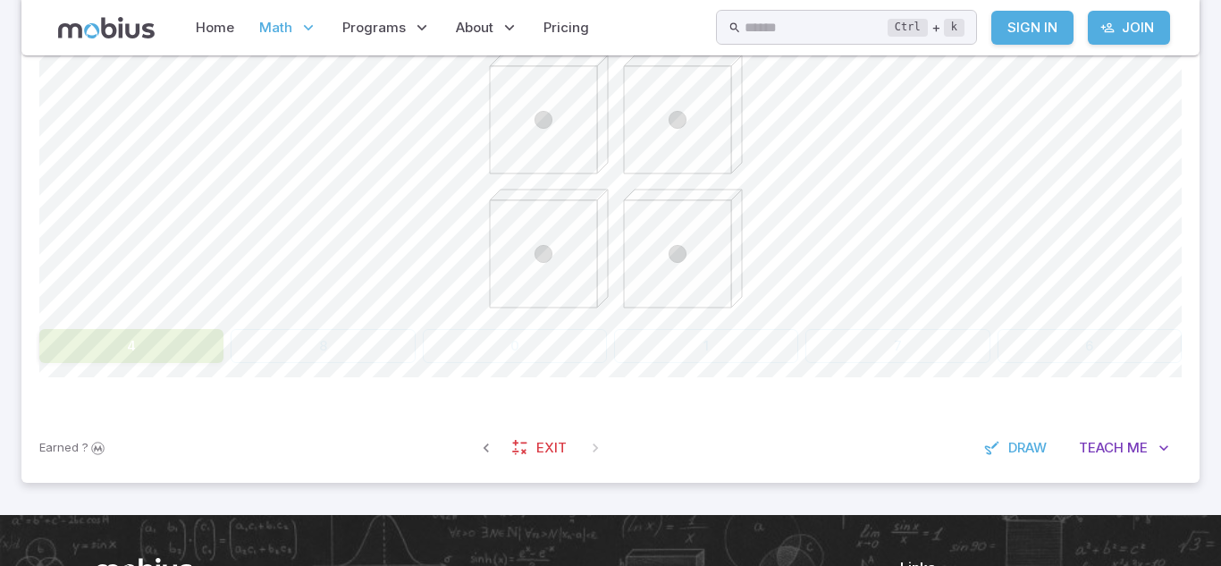
click at [379, 97] on div at bounding box center [610, 185] width 1143 height 274
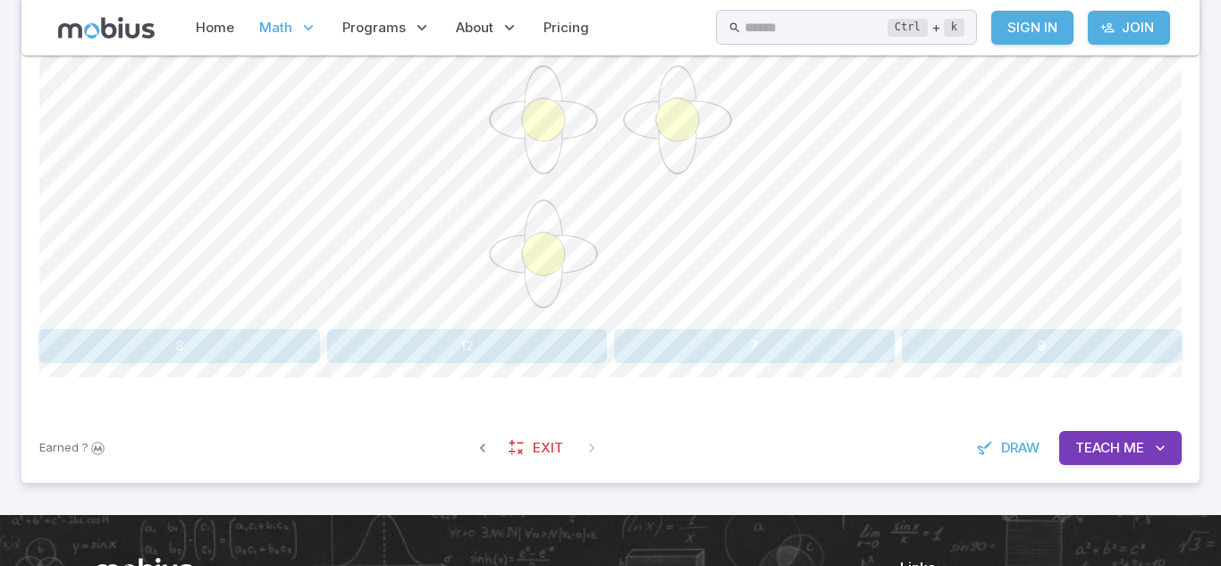
click at [825, 336] on button "7" at bounding box center [754, 346] width 281 height 34
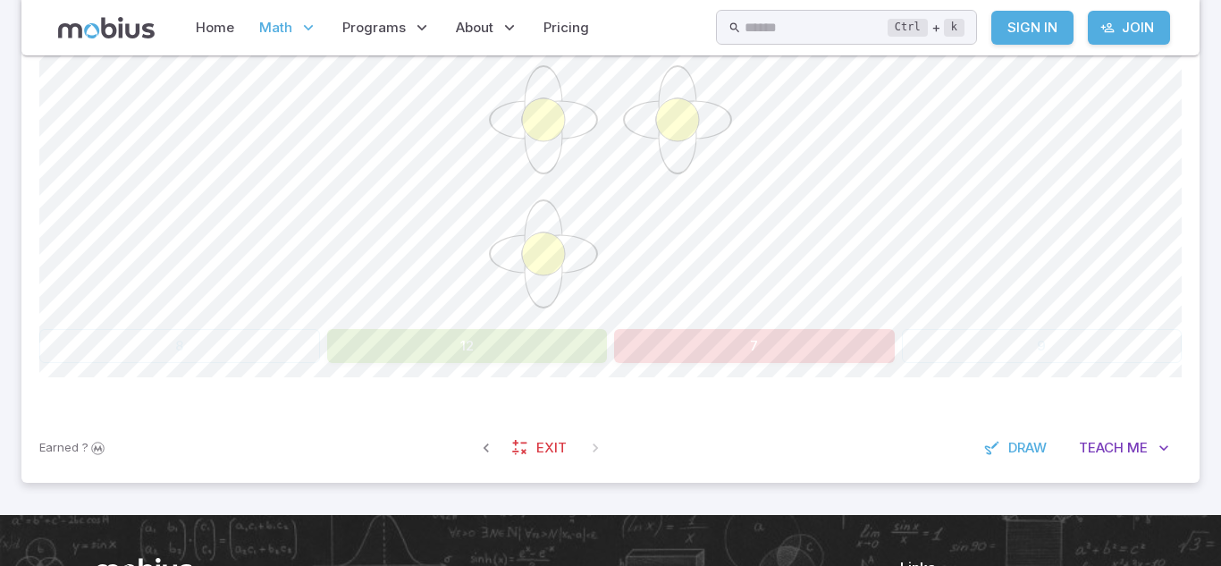
click at [974, 366] on div "Each flower has 4 petals. How many petals in total? 8 12 7 9 Canvas actions 100…" at bounding box center [610, 196] width 1143 height 434
click at [974, 363] on div "Each flower has 4 petals. How many petals in total? 8 12 7 9 Canvas actions 100…" at bounding box center [610, 196] width 1143 height 434
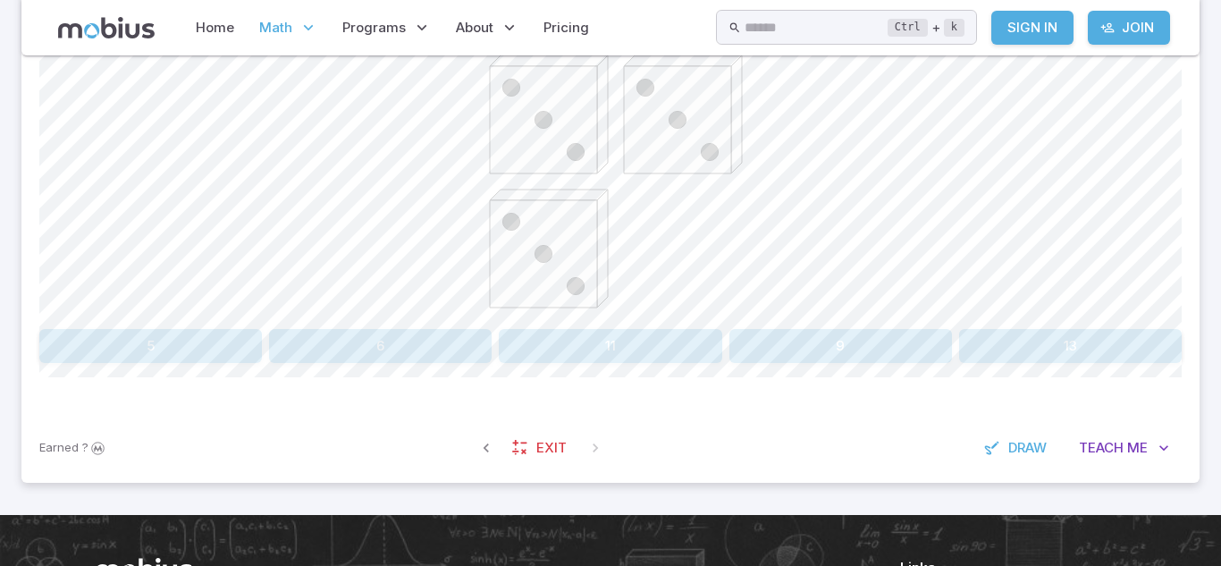
click at [969, 363] on div "Each dice has 3 dots. How many dots in total? 5 6 11 9 13 Canvas actions 100 % …" at bounding box center [610, 196] width 1143 height 434
click at [814, 350] on button "9" at bounding box center [841, 346] width 223 height 34
drag, startPoint x: 646, startPoint y: 250, endPoint x: 508, endPoint y: 350, distance: 170.4
click at [508, 350] on div "Each dice has 2 dots. How many dots in total? 10 12 16 15" at bounding box center [610, 188] width 1143 height 349
click at [508, 350] on button "12" at bounding box center [467, 346] width 281 height 34
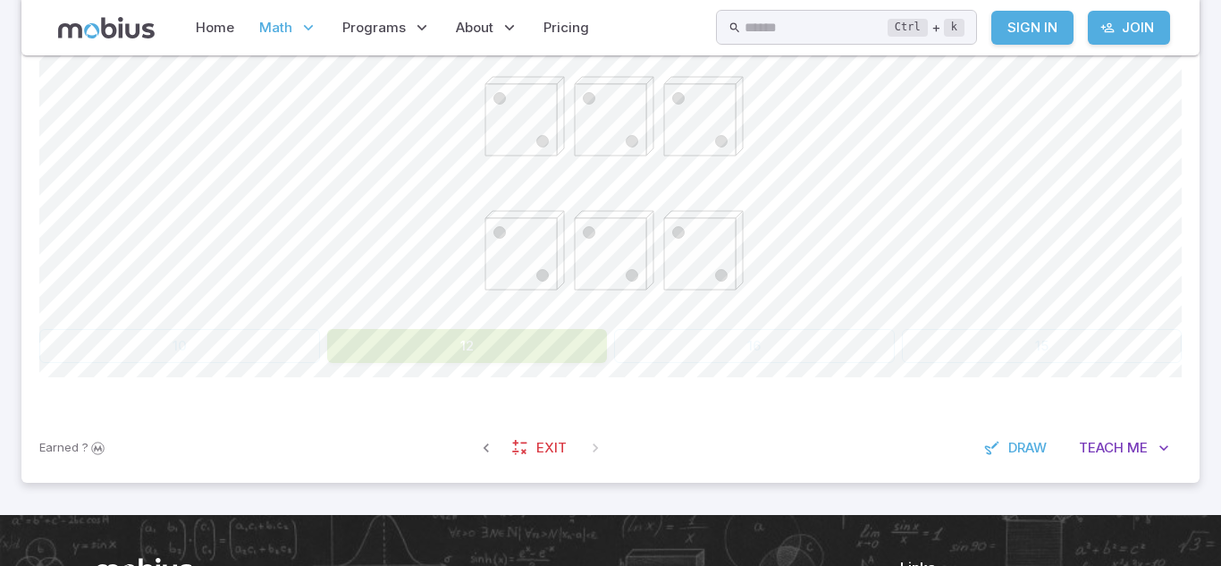
click at [313, 196] on div at bounding box center [610, 185] width 1143 height 274
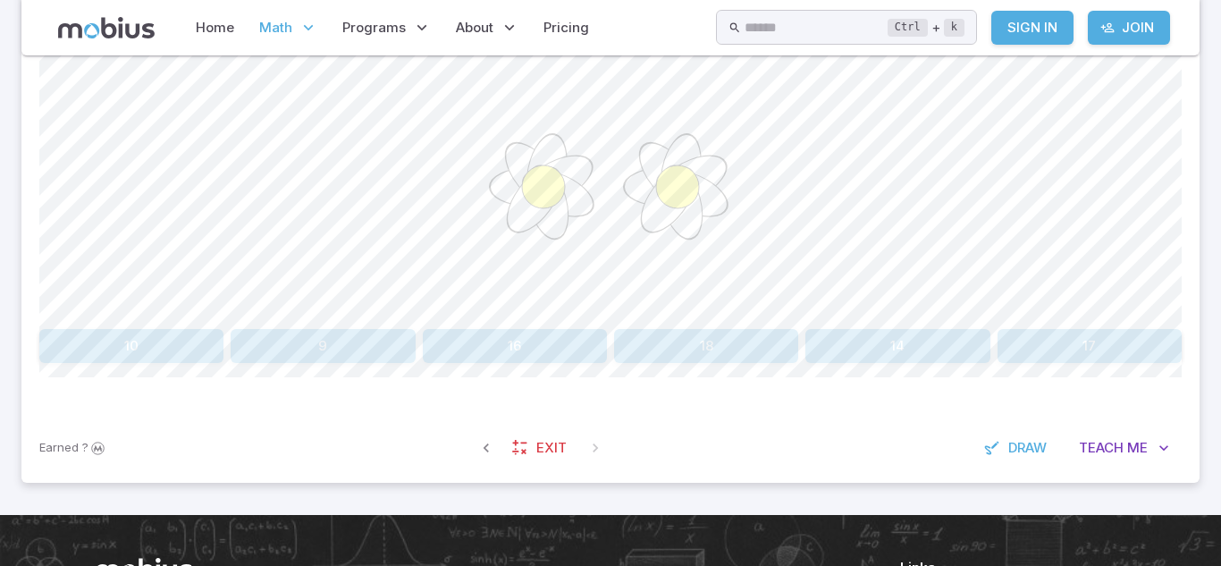
click at [1062, 350] on button "17" at bounding box center [1090, 346] width 184 height 34
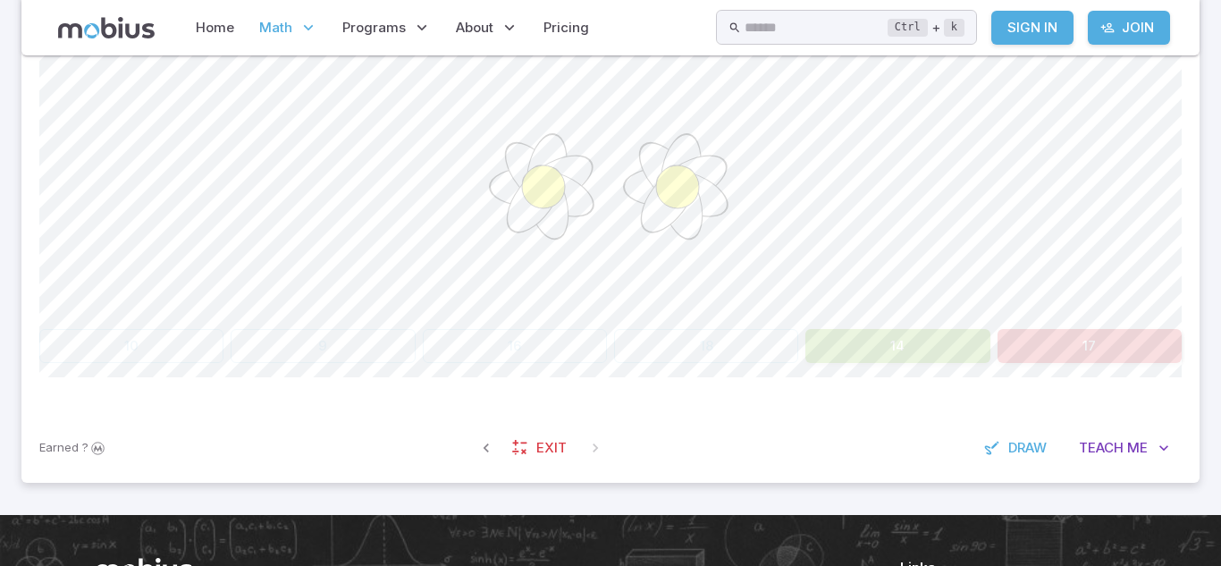
click at [920, 358] on button "14" at bounding box center [898, 346] width 184 height 34
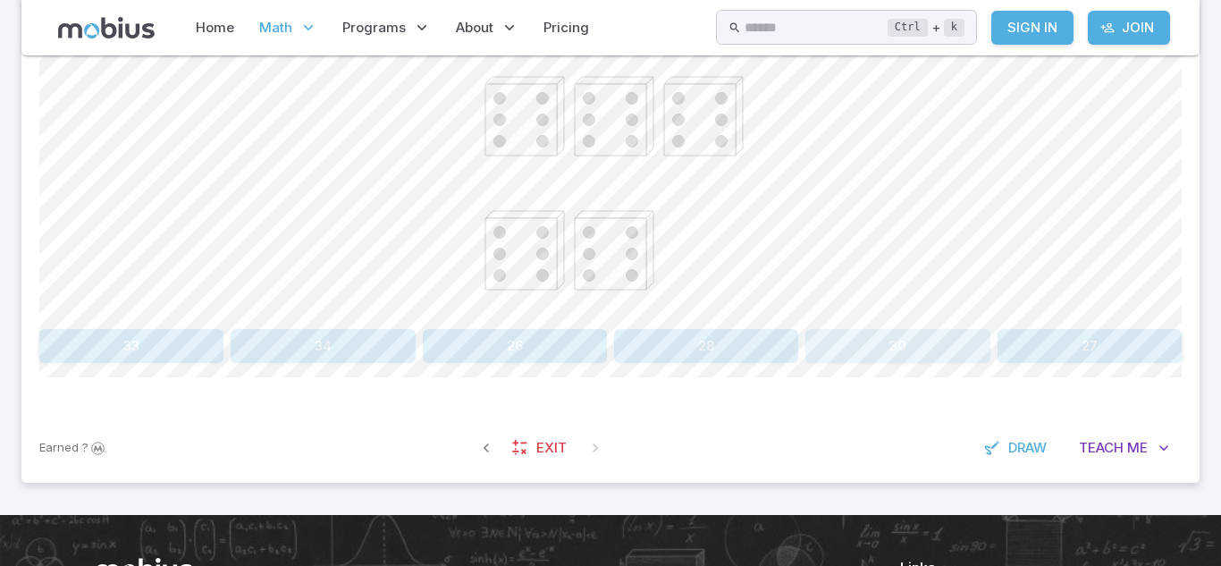
click at [829, 344] on button "30" at bounding box center [898, 346] width 184 height 34
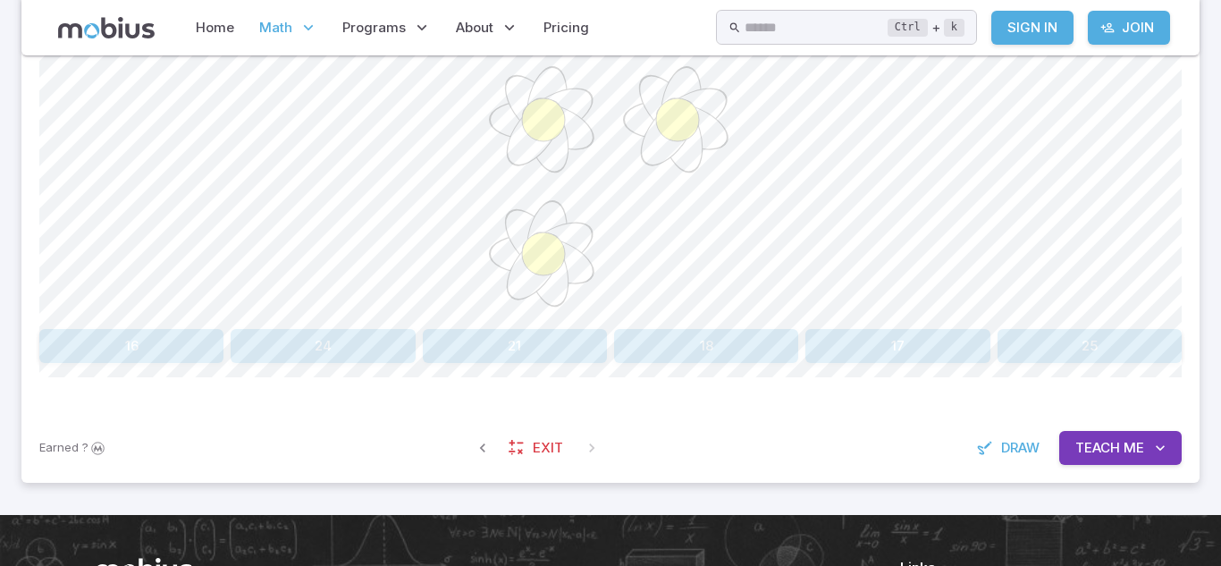
click at [533, 339] on button "21" at bounding box center [515, 346] width 184 height 34
click at [181, 361] on button "20" at bounding box center [131, 346] width 184 height 34
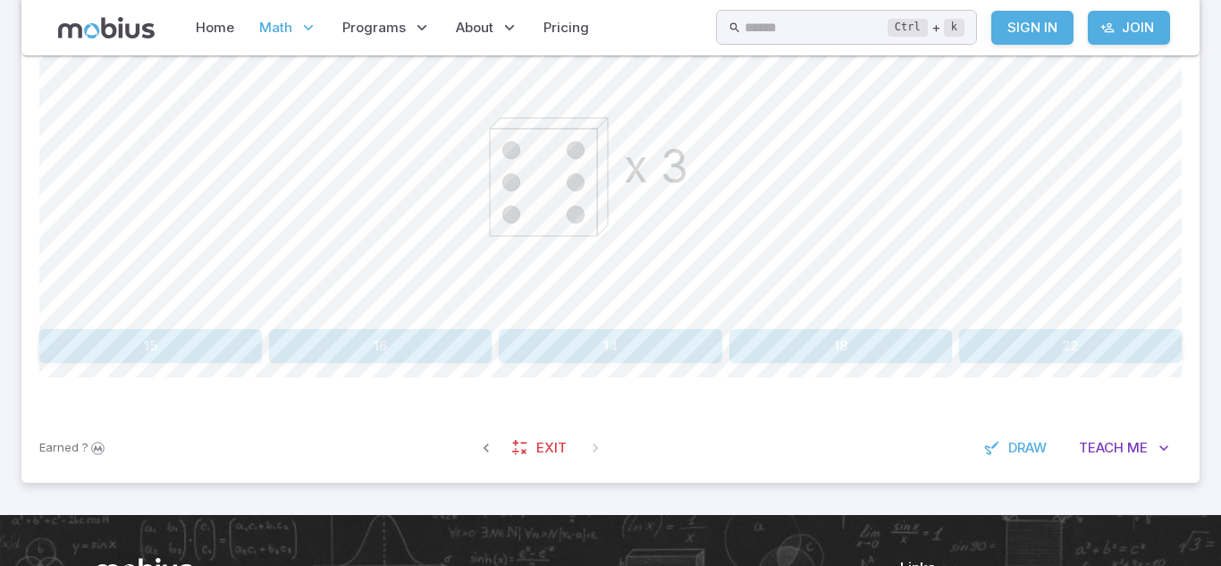
click at [484, 342] on button "16" at bounding box center [380, 346] width 223 height 34
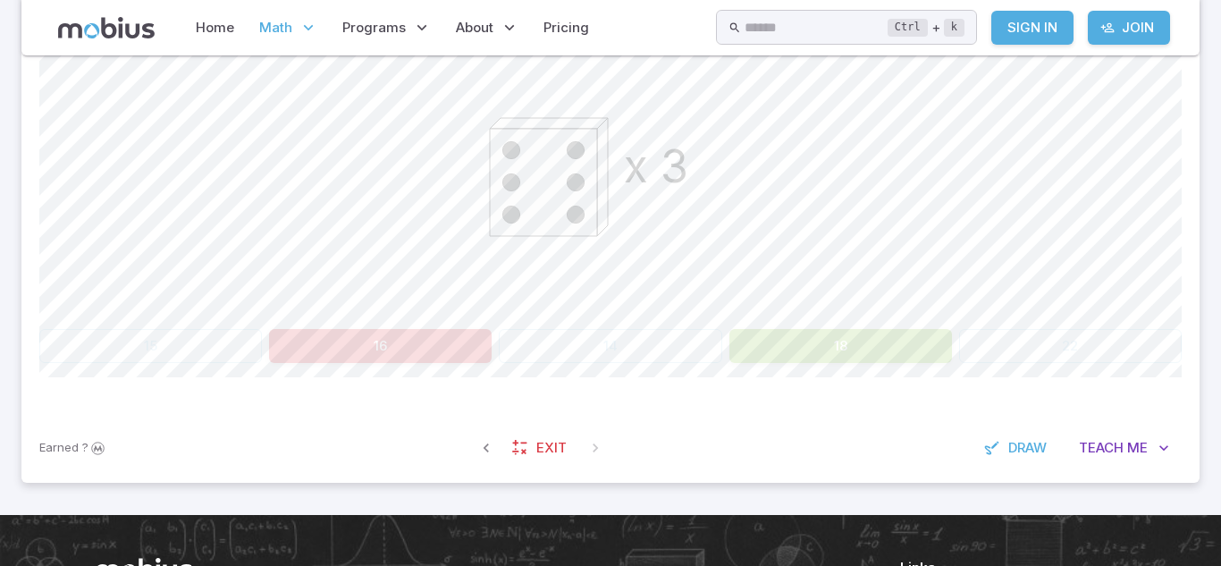
click at [722, 380] on div "Each dice has 6 dots. How many dots would there be on 3 dice? x 3 15 16 14 18 2…" at bounding box center [610, 196] width 1143 height 434
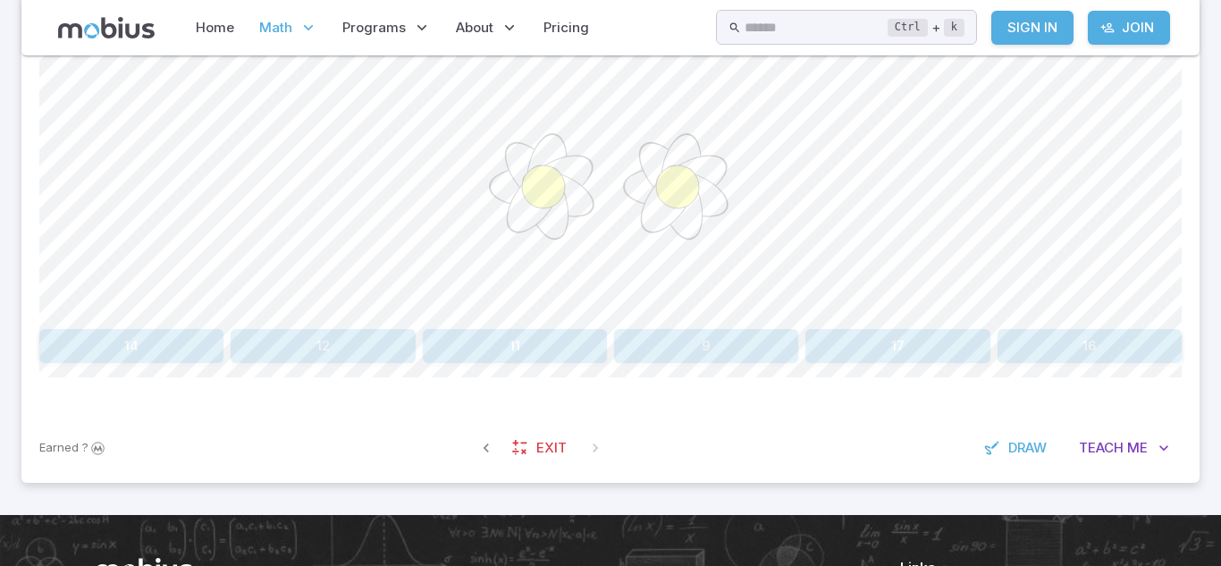
click at [627, 331] on button "9" at bounding box center [706, 346] width 184 height 34
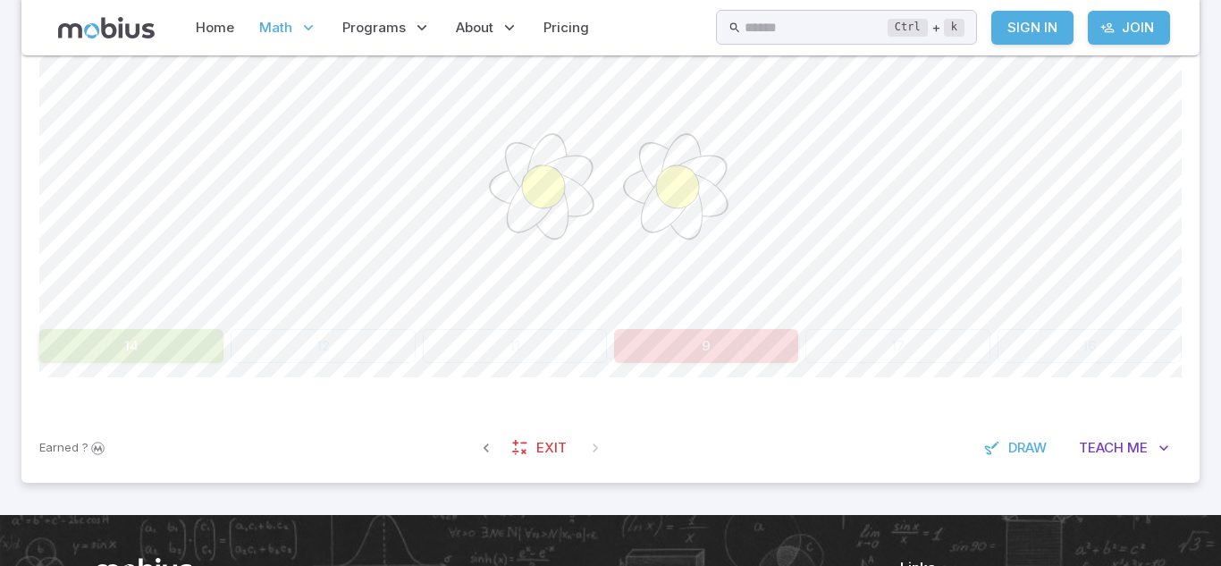
click at [675, 181] on circle at bounding box center [677, 186] width 43 height 43
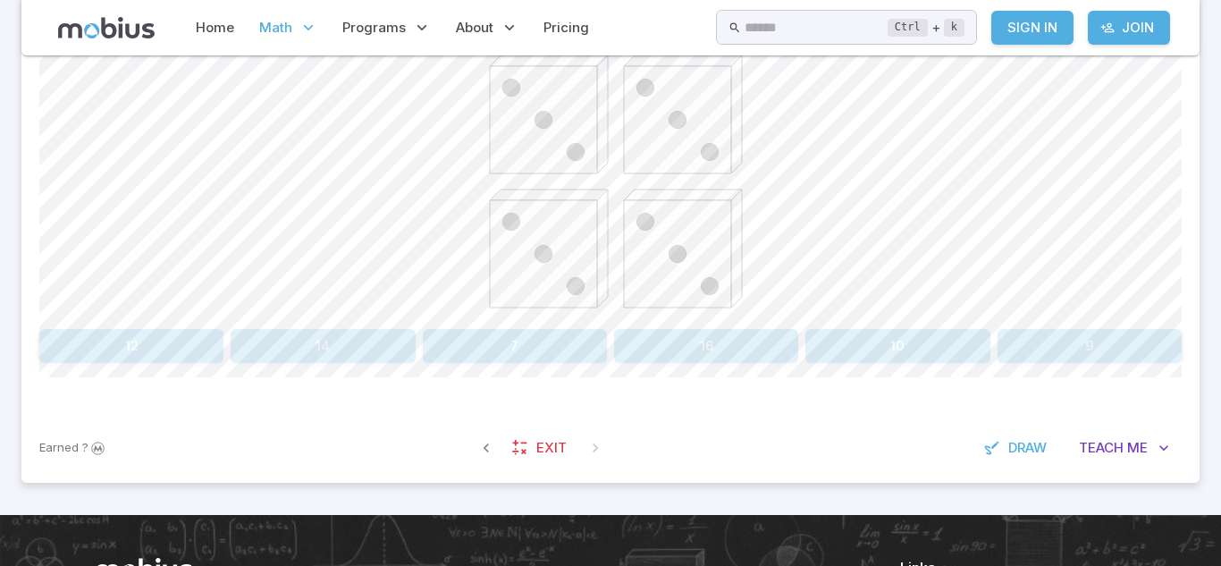
click at [182, 336] on button "12" at bounding box center [131, 346] width 184 height 34
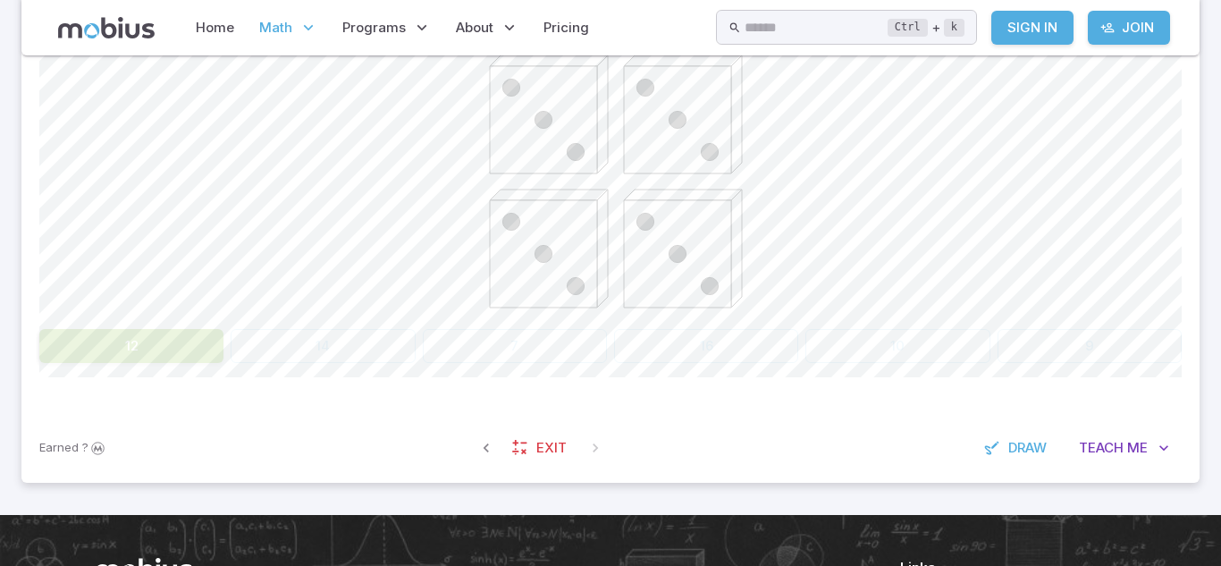
click at [352, 271] on div at bounding box center [610, 185] width 1143 height 274
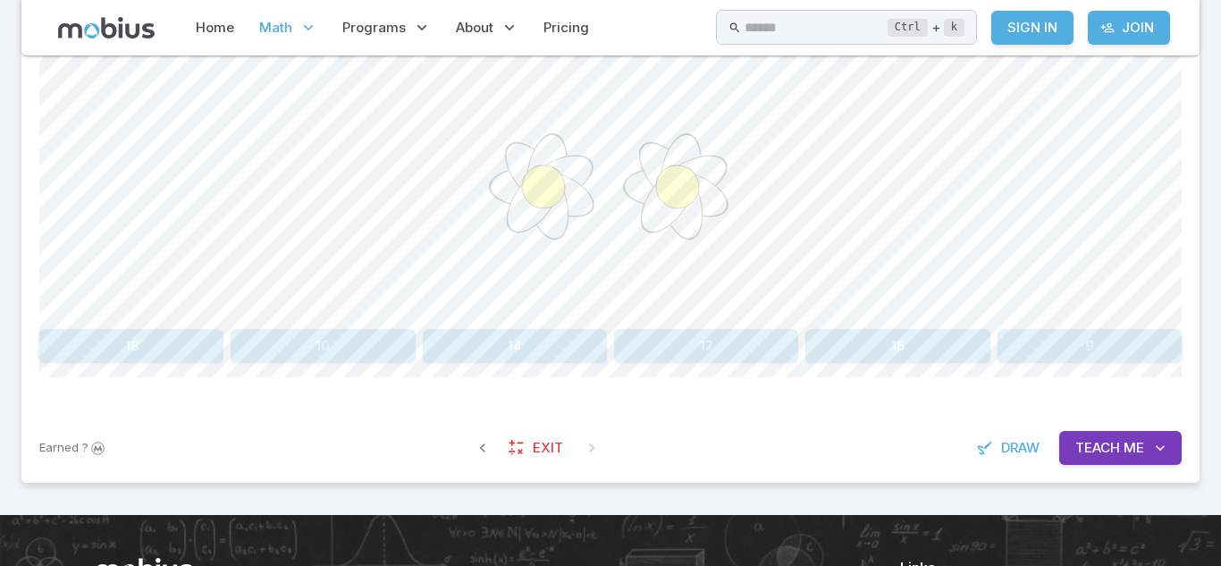
click at [1108, 358] on button "9" at bounding box center [1090, 346] width 184 height 34
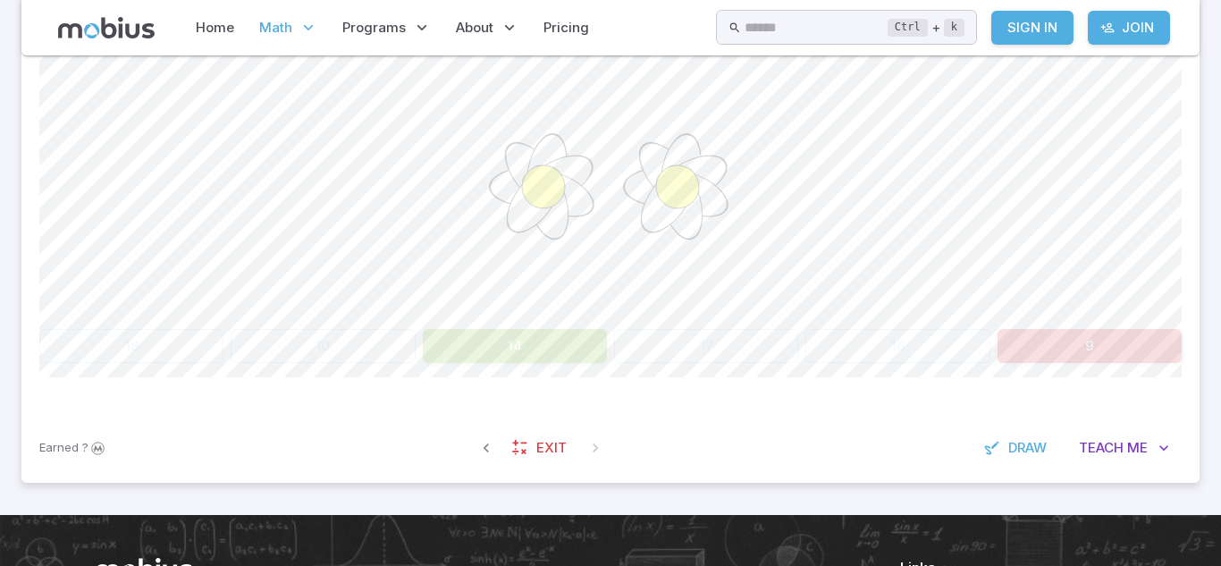
click at [890, 315] on div at bounding box center [610, 185] width 1143 height 274
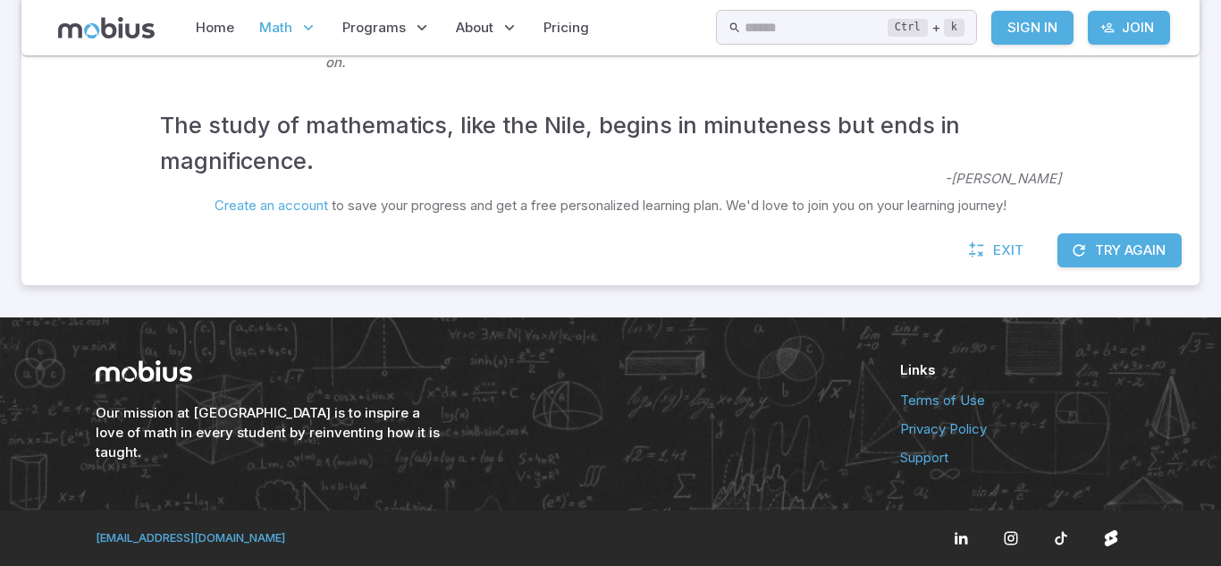
scroll to position [494, 0]
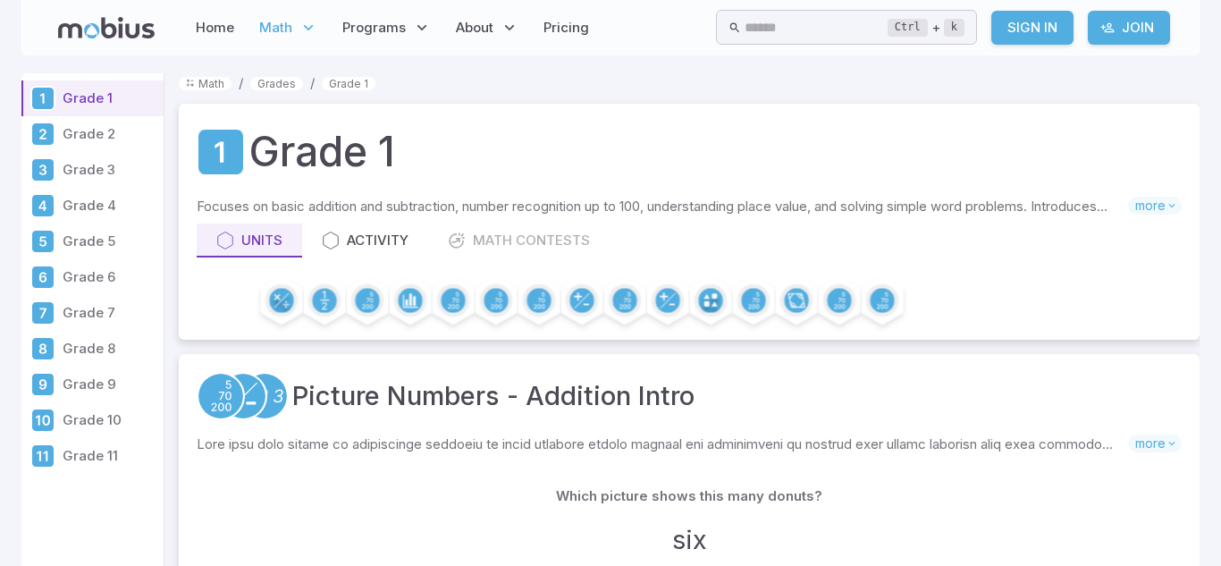
click at [314, 20] on icon at bounding box center [308, 28] width 18 height 18
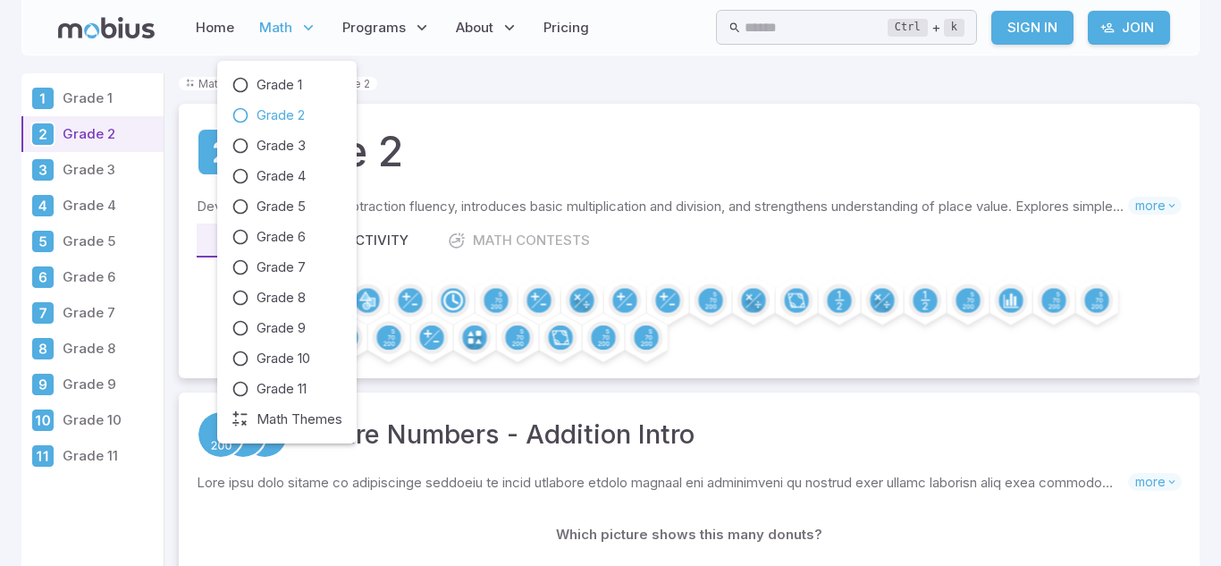
drag, startPoint x: 307, startPoint y: 32, endPoint x: 0, endPoint y: 224, distance: 361.4
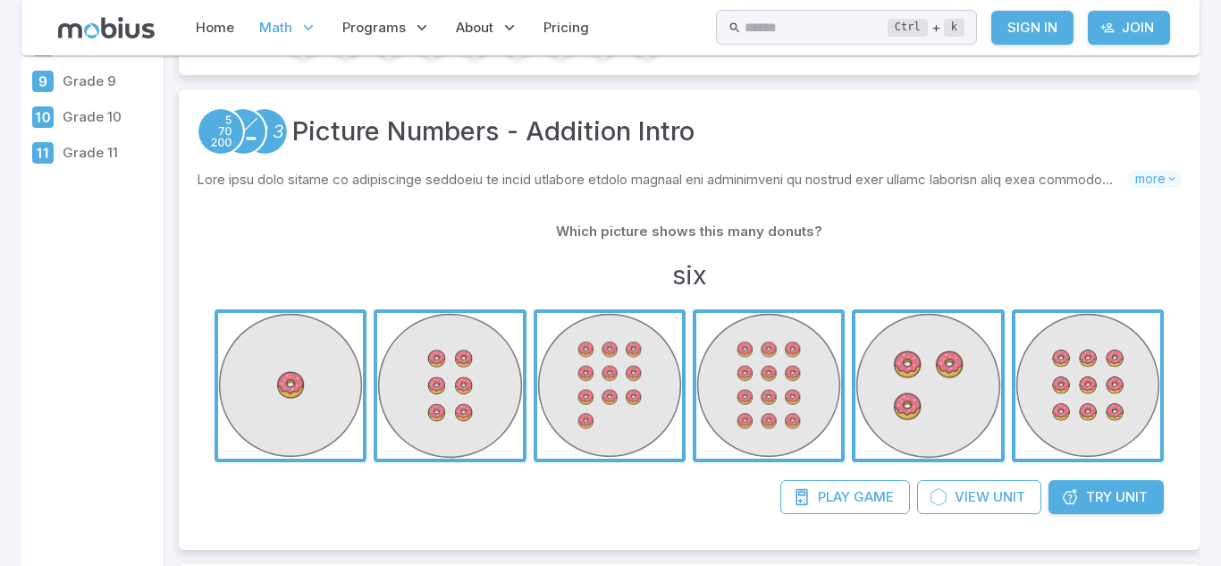
scroll to position [482, 0]
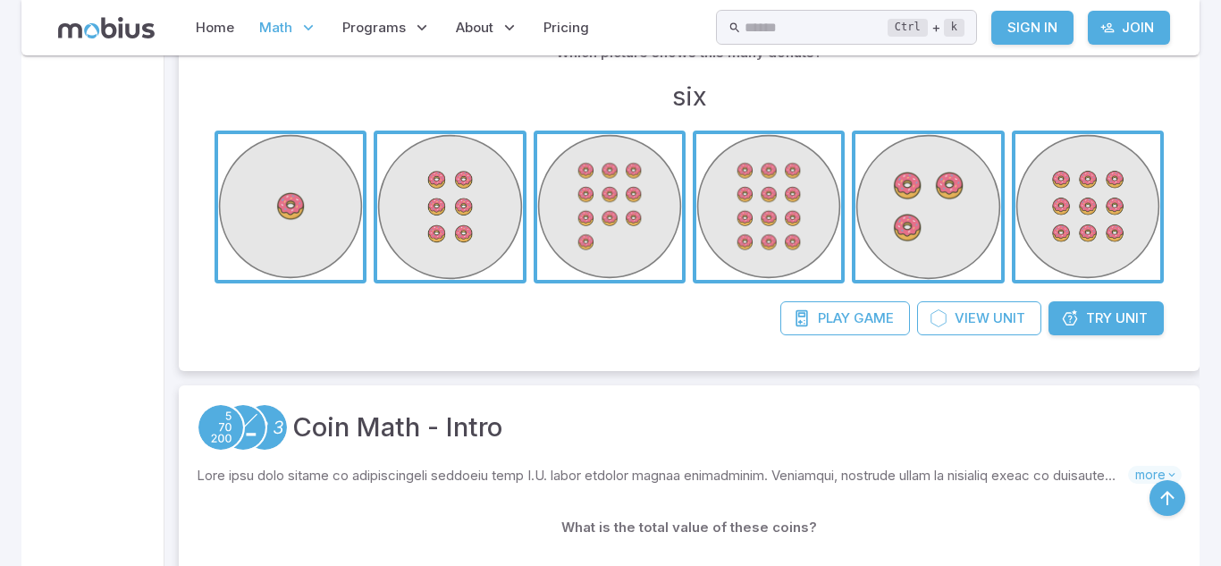
click at [329, 257] on span "button" at bounding box center [290, 206] width 145 height 145
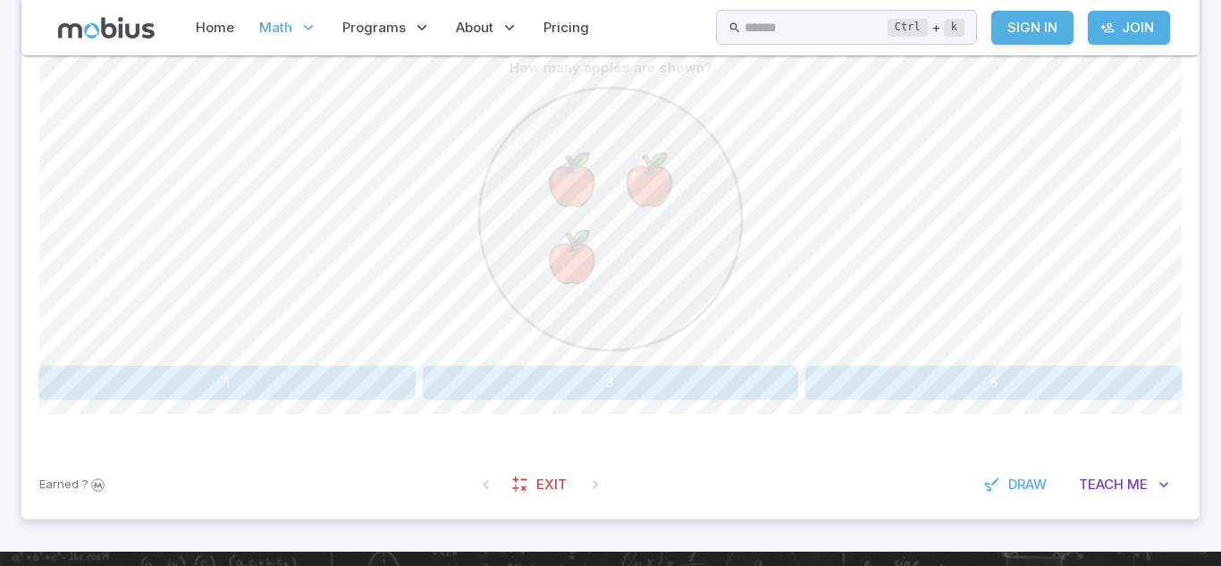
scroll to position [472, 0]
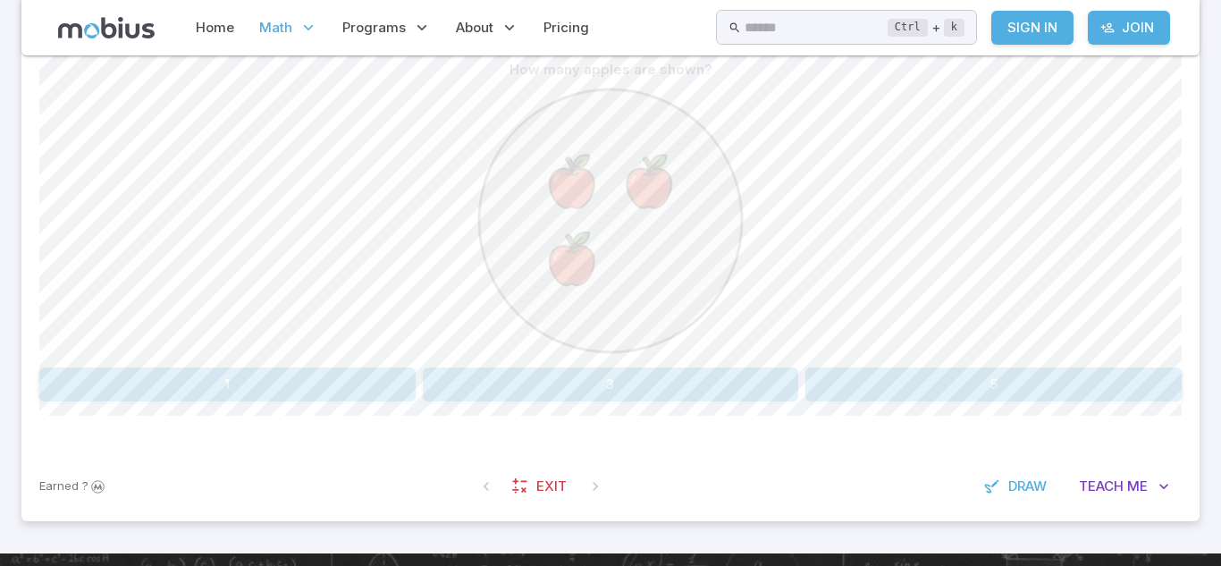
click at [501, 393] on button "3" at bounding box center [611, 384] width 376 height 34
click at [761, 390] on button "5" at bounding box center [754, 384] width 281 height 34
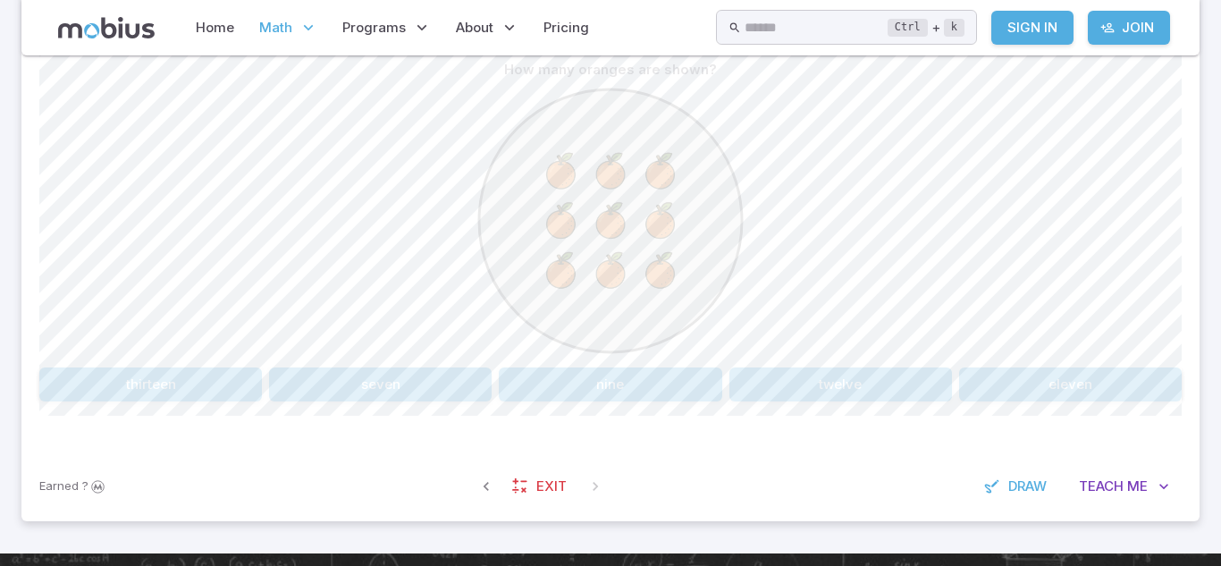
click at [565, 382] on button "nine" at bounding box center [610, 384] width 223 height 34
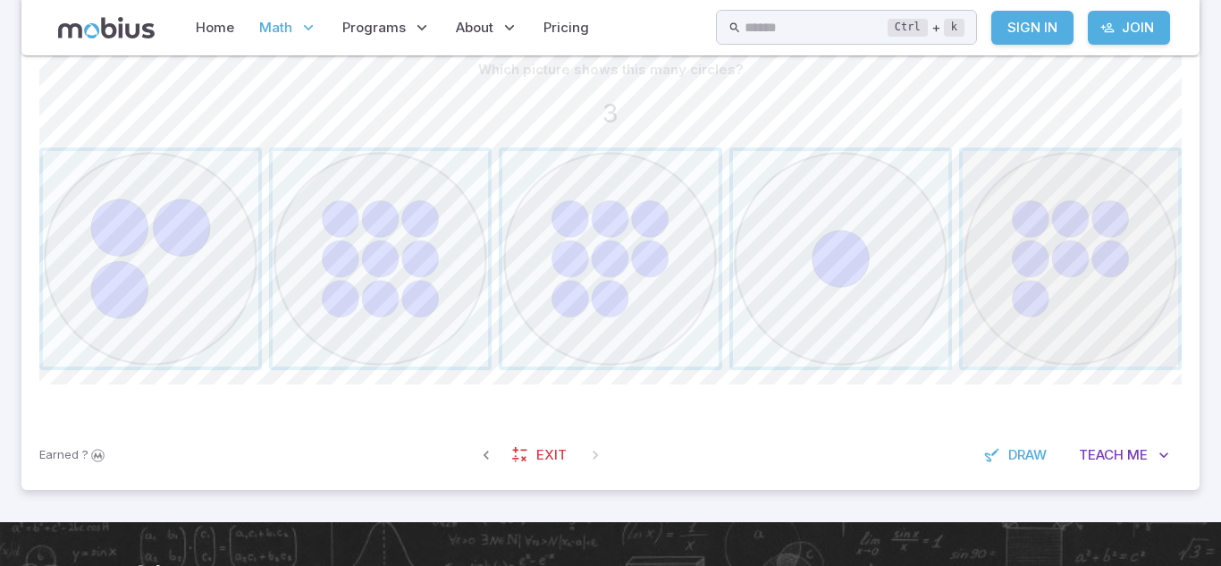
click at [1017, 206] on span "button" at bounding box center [1070, 258] width 215 height 215
click at [71, 221] on span "button" at bounding box center [150, 258] width 215 height 215
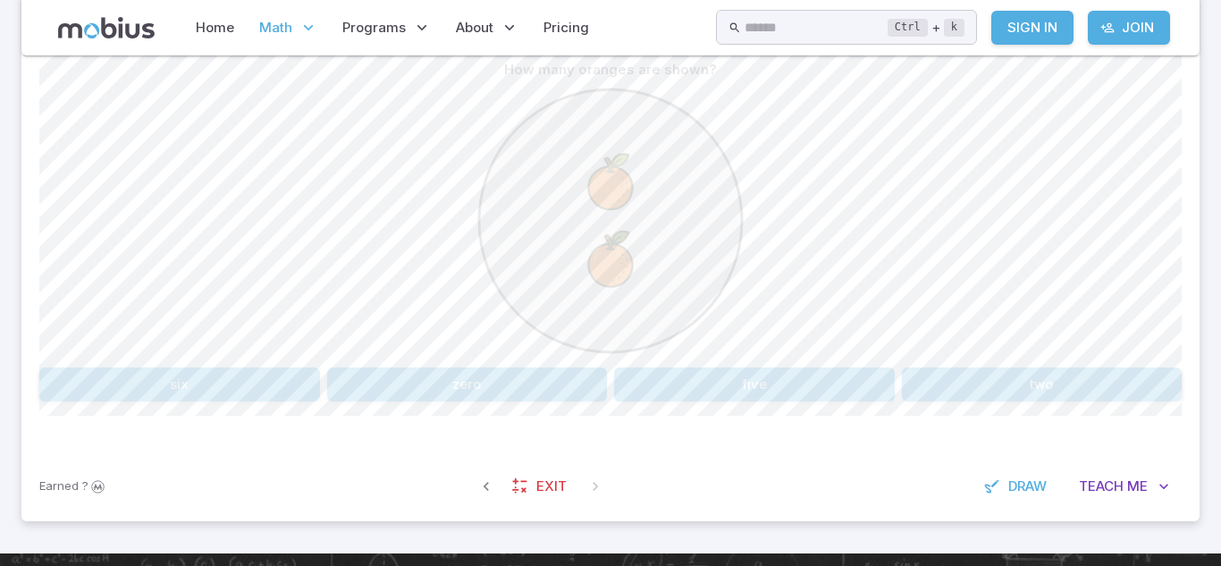
click at [994, 365] on div "How many oranges are shown? six zero five two" at bounding box center [610, 227] width 1143 height 349
click at [951, 396] on button "two" at bounding box center [1042, 384] width 281 height 34
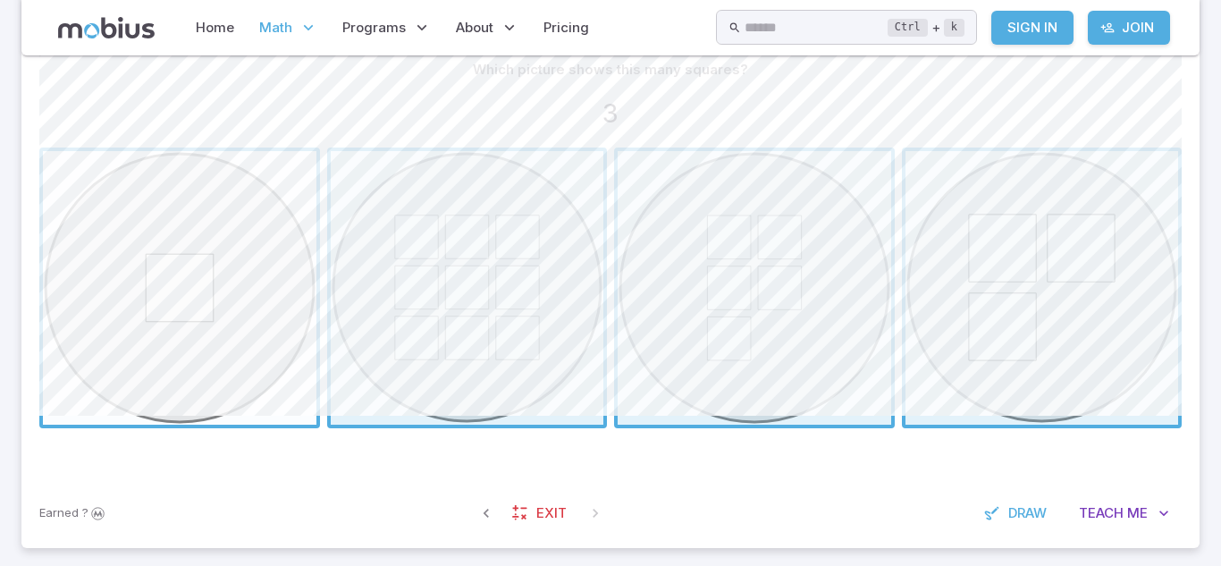
drag, startPoint x: 600, startPoint y: 236, endPoint x: 257, endPoint y: 318, distance: 352.1
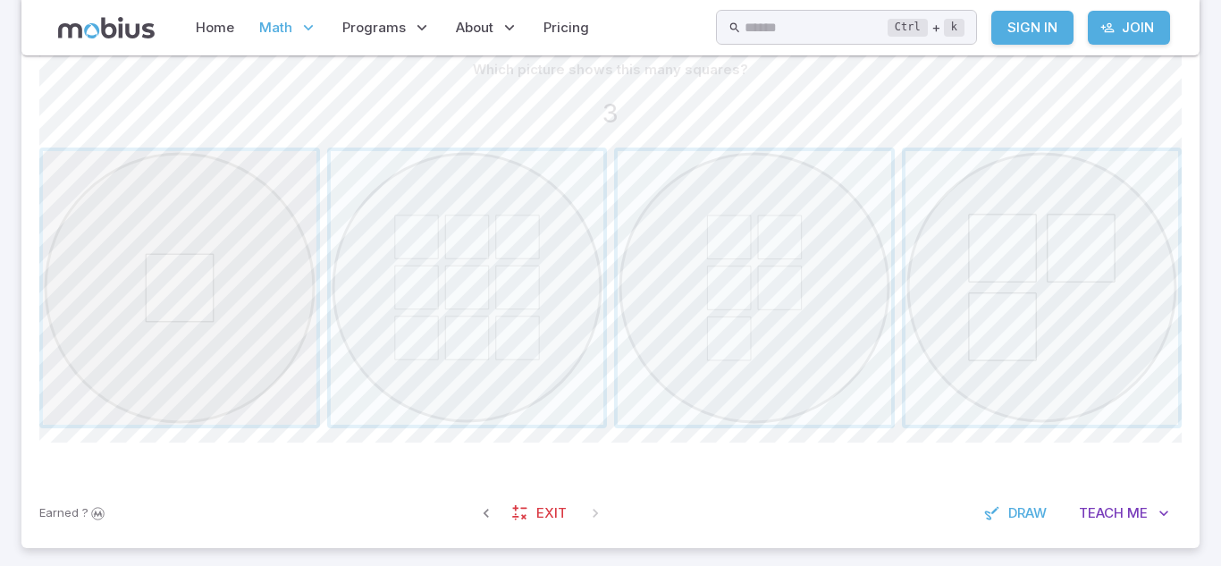
click at [174, 287] on span "button" at bounding box center [180, 288] width 274 height 274
click at [485, 211] on div at bounding box center [610, 288] width 1143 height 281
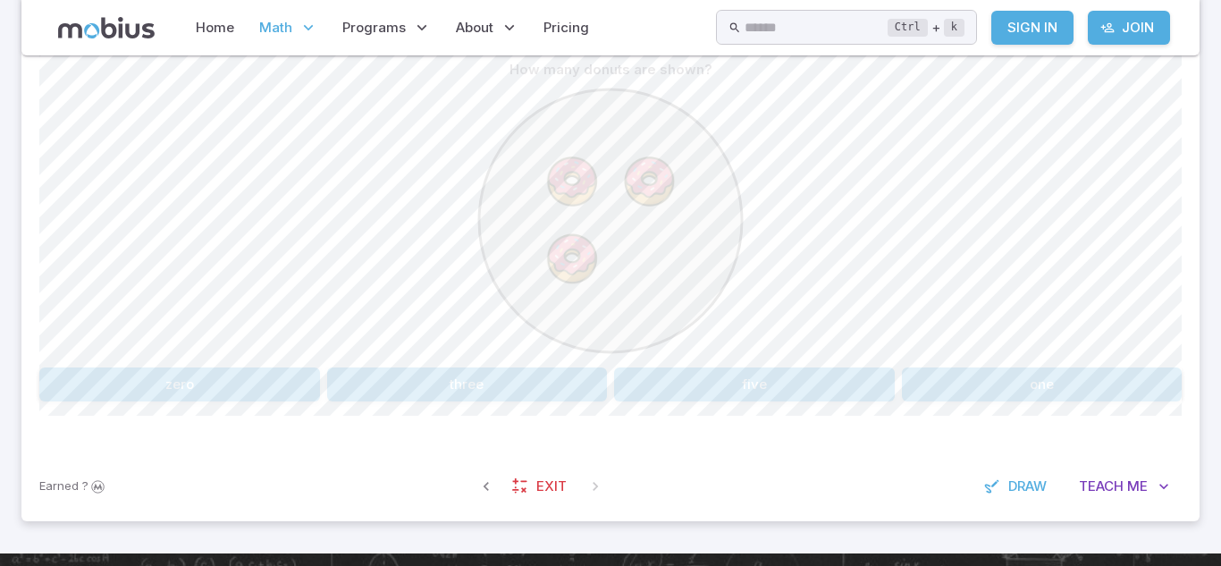
click at [569, 379] on button "three" at bounding box center [467, 384] width 281 height 34
click at [477, 421] on div "How many orange donuts are there? 1 10 6 8 2 4 Canvas actions 100 % Exit zen mo…" at bounding box center [610, 234] width 1143 height 434
click at [494, 389] on button "6" at bounding box center [515, 384] width 184 height 34
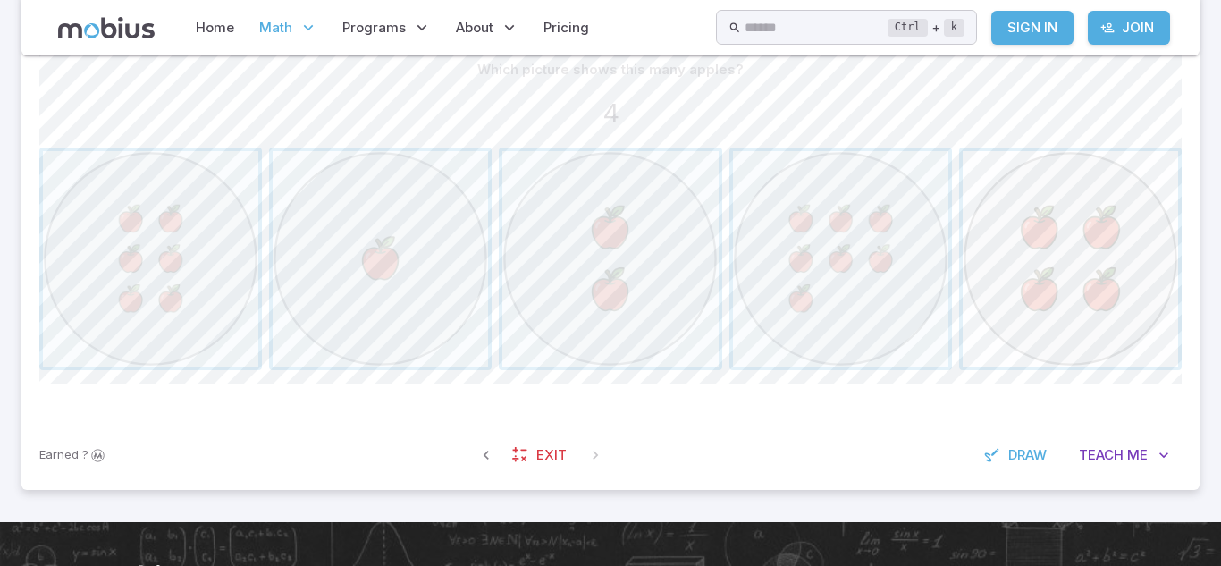
click at [1090, 276] on span "button" at bounding box center [1070, 258] width 215 height 215
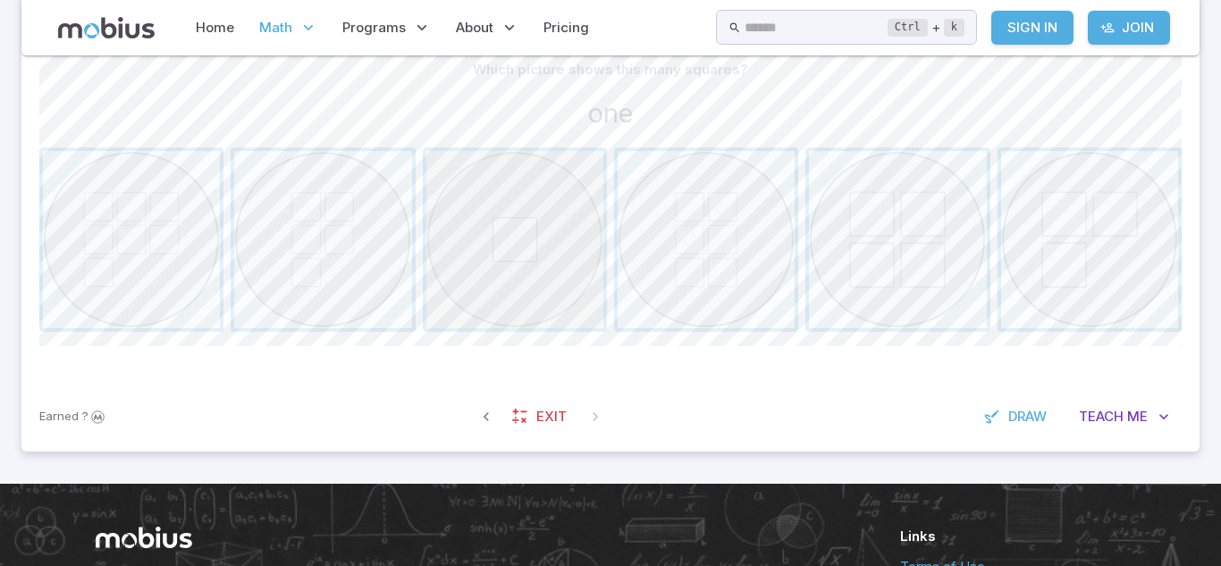
click at [578, 215] on span "button" at bounding box center [514, 239] width 177 height 177
click at [878, 217] on span "button" at bounding box center [897, 239] width 177 height 177
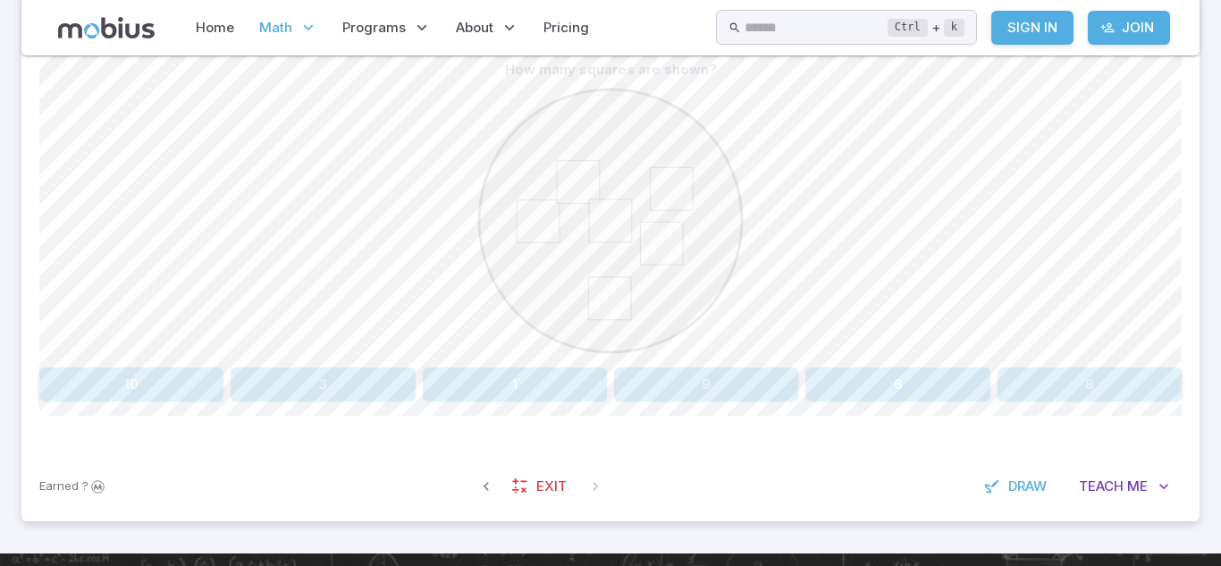
drag, startPoint x: 571, startPoint y: 178, endPoint x: 556, endPoint y: 207, distance: 32.4
click at [556, 207] on g at bounding box center [610, 220] width 263 height 263
click at [897, 418] on div "How many squares are shown? 10 3 1 9 6 8 Canvas actions 100 % Exit zen mode" at bounding box center [610, 234] width 1143 height 434
click at [901, 394] on button "6" at bounding box center [898, 384] width 184 height 34
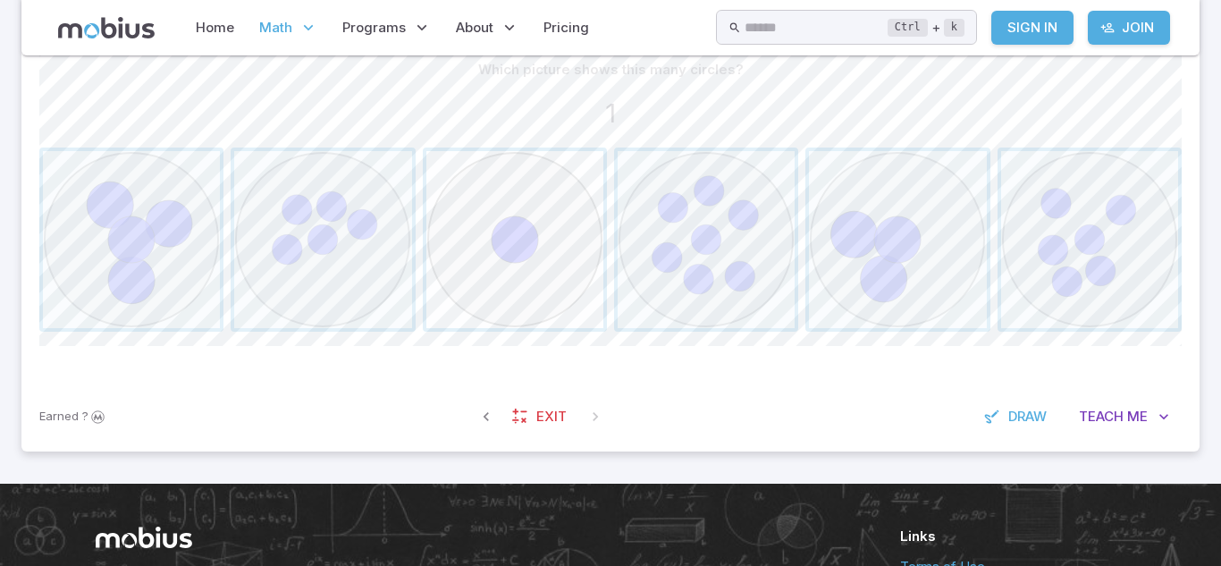
click at [561, 215] on span "button" at bounding box center [514, 239] width 177 height 177
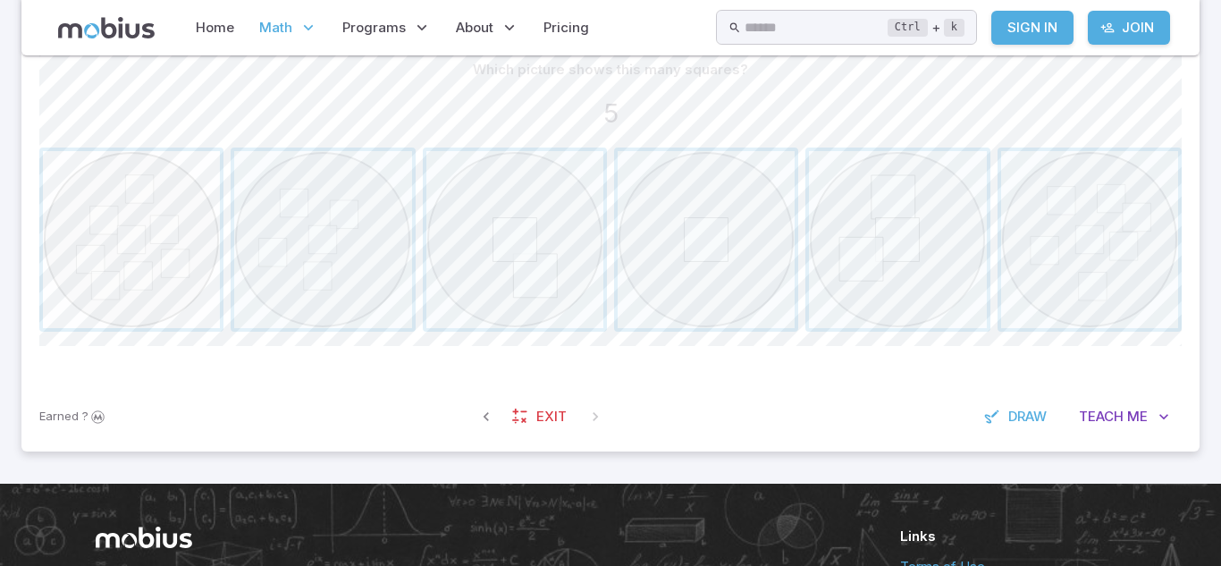
click at [132, 205] on span "button" at bounding box center [131, 239] width 177 height 177
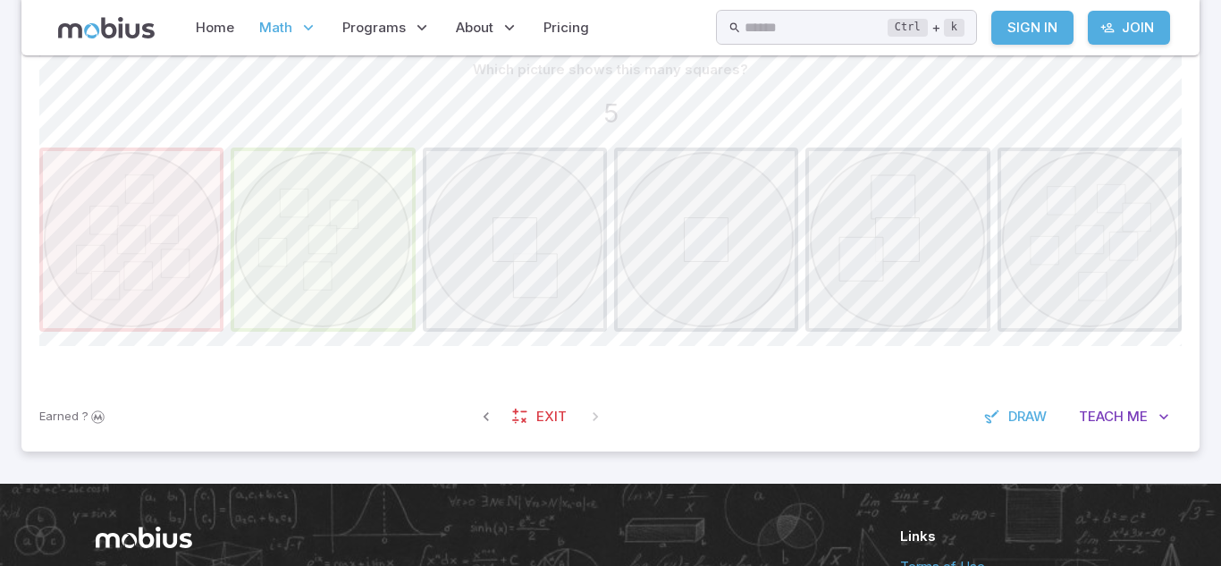
click at [294, 243] on span "button" at bounding box center [322, 239] width 177 height 177
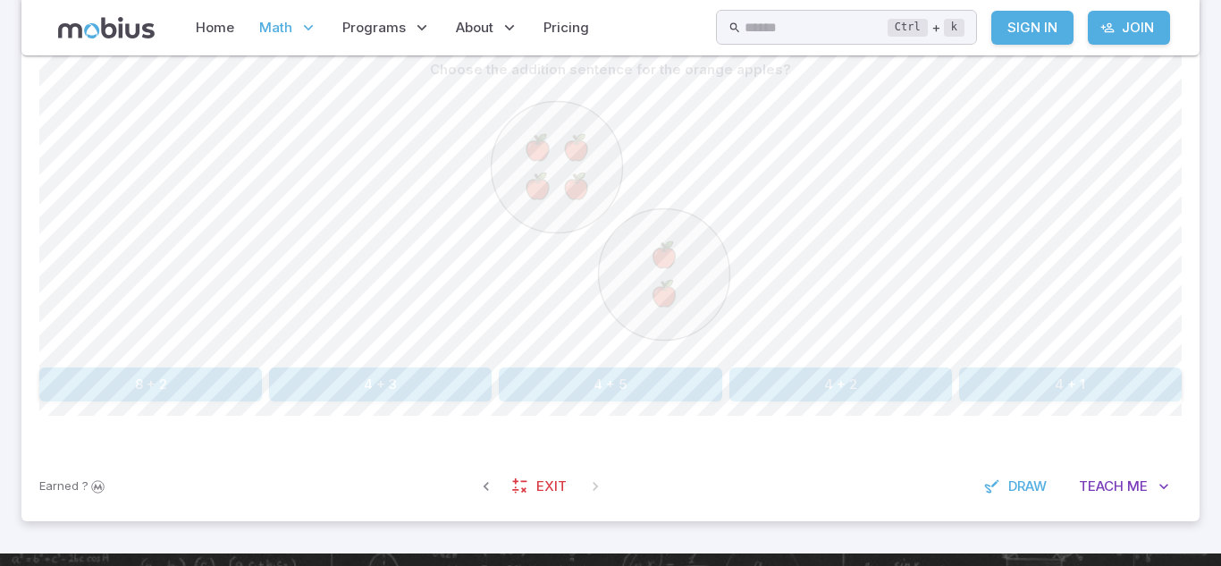
click at [477, 386] on button "4 + 3" at bounding box center [380, 384] width 223 height 34
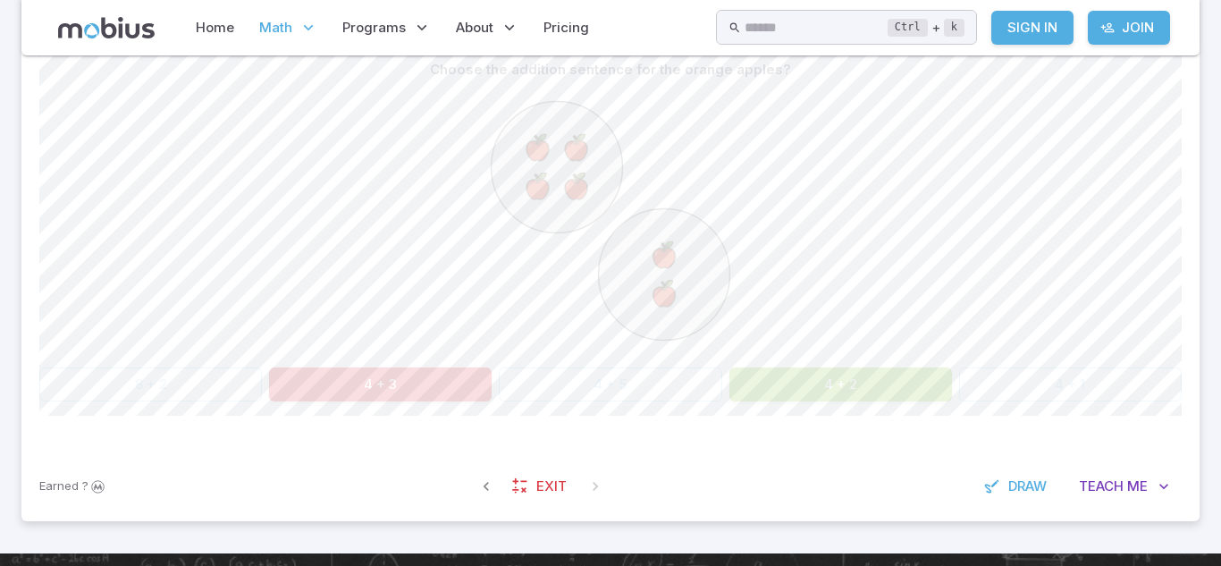
click at [536, 389] on div "8 + 2 4 + 3 4 + 5 4 + 2 4 + 1" at bounding box center [610, 384] width 1143 height 34
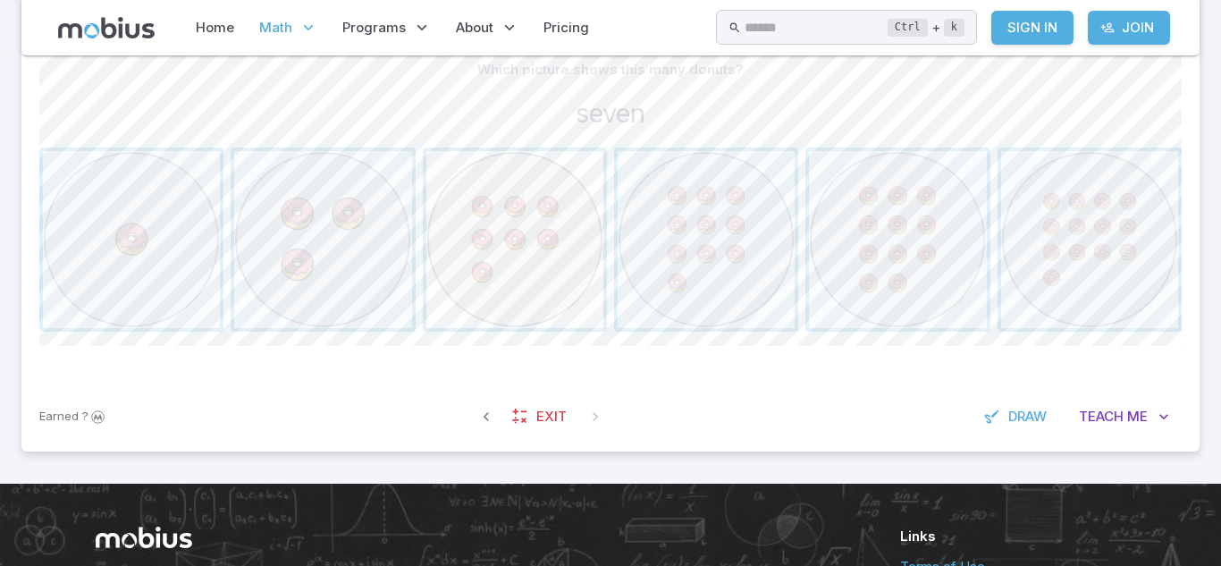
click at [540, 243] on span "button" at bounding box center [514, 239] width 177 height 177
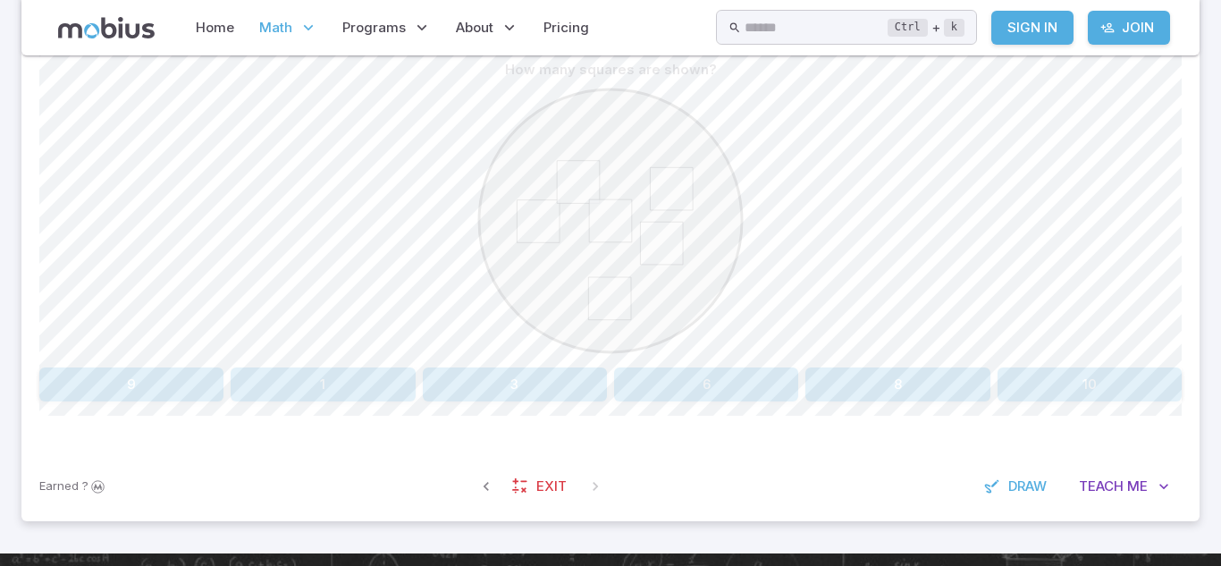
click at [637, 374] on button "6" at bounding box center [706, 384] width 184 height 34
click at [536, 144] on icon at bounding box center [531, 141] width 21 height 21
